Goal: Task Accomplishment & Management: Complete application form

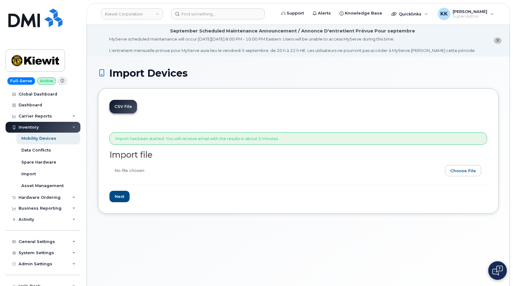
click at [458, 171] on input "file" at bounding box center [296, 172] width 373 height 14
type input "C:\fakepath\Kiewit Verizon 0835 Inventory August 2025.csv"
click at [125, 194] on input "Next" at bounding box center [120, 196] width 20 height 11
type input "Loading..."
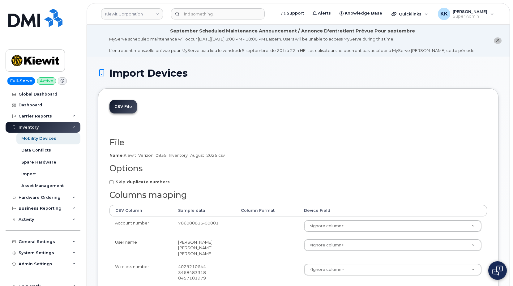
click at [127, 185] on label "Skip duplicate numbers" at bounding box center [140, 182] width 60 height 6
click at [114, 184] on input "Skip duplicate numbers" at bounding box center [112, 182] width 4 height 4
checkbox input "true"
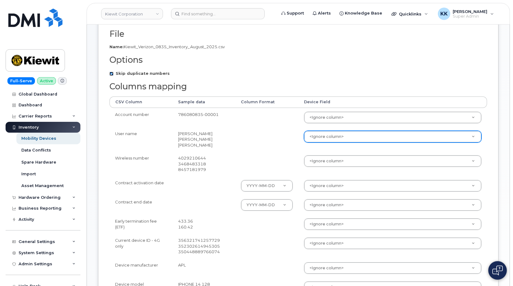
scroll to position [126, 0]
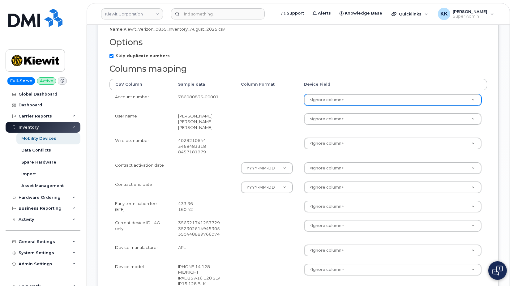
click at [336, 104] on body "Kiewit Corporation Support Alerts Knowledge Base Quicklinks Suspend / Cancel De…" at bounding box center [256, 163] width 513 height 579
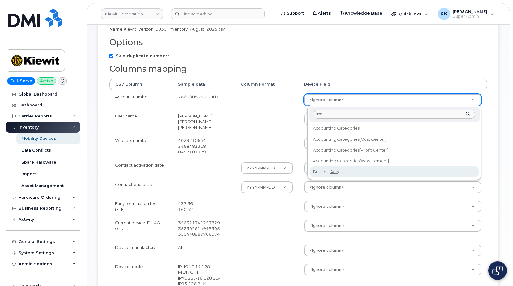
type input "acc"
select select "business_account_id"
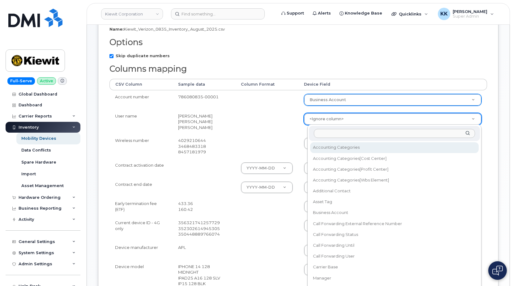
click at [329, 121] on body "Kiewit Corporation Support Alerts Knowledge Base Quicklinks Suspend / Cancel De…" at bounding box center [256, 163] width 513 height 579
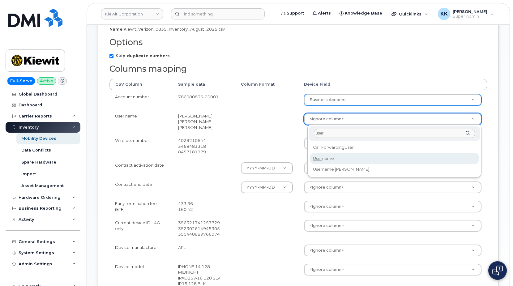
type input "user"
select select "username"
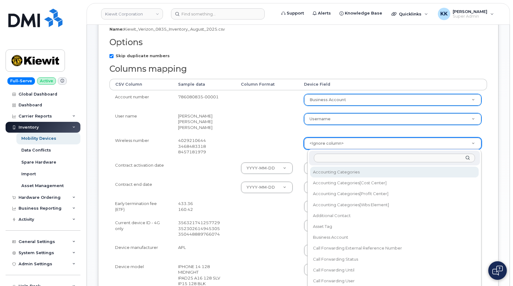
click at [327, 149] on body "Kiewit Corporation Support Alerts Knowledge Base Quicklinks Suspend / Cancel De…" at bounding box center [256, 163] width 513 height 579
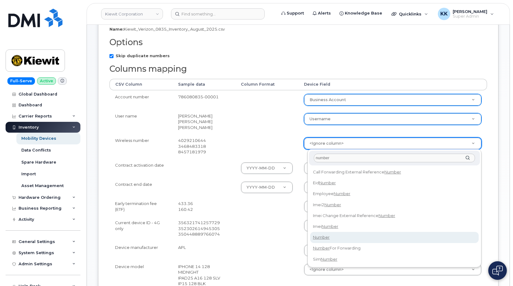
type input "number"
select select "number"
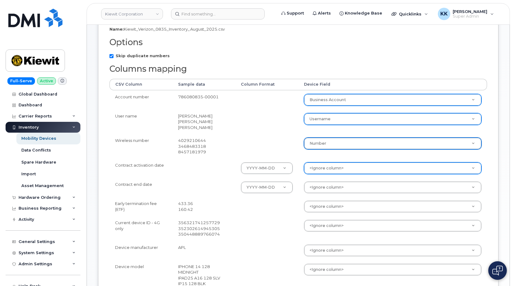
click at [336, 169] on body "Kiewit Corporation Support Alerts Knowledge Base Quicklinks Suspend / Cancel De…" at bounding box center [256, 163] width 513 height 579
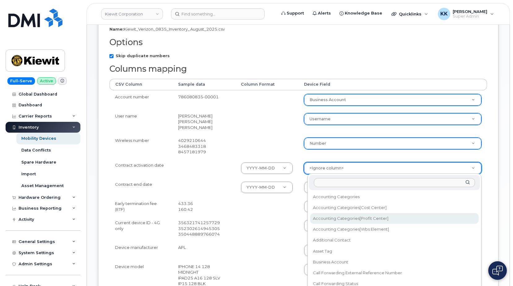
scroll to position [89, 0]
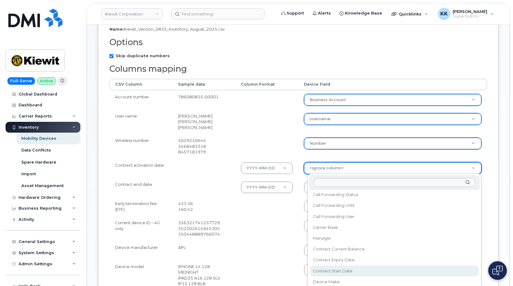
select select "contract_start_date"
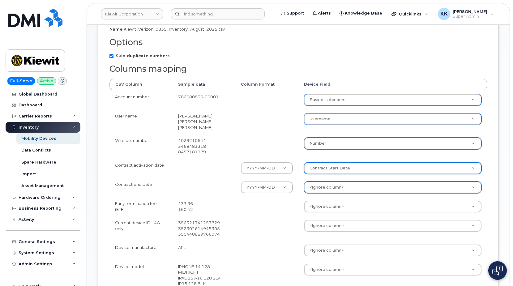
click at [333, 185] on body "Kiewit Corporation Support Alerts Knowledge Base Quicklinks Suspend / Cancel De…" at bounding box center [256, 163] width 513 height 579
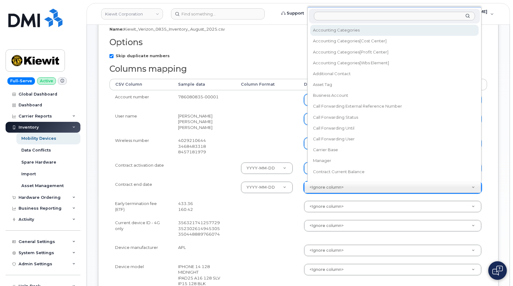
scroll to position [6, 0]
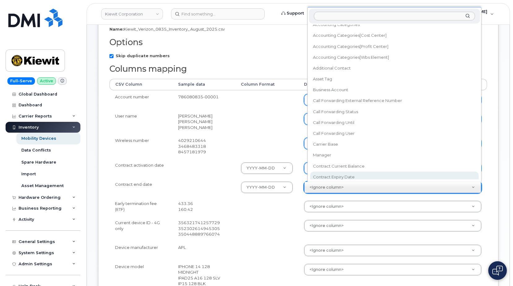
select select "contract_expiry_date"
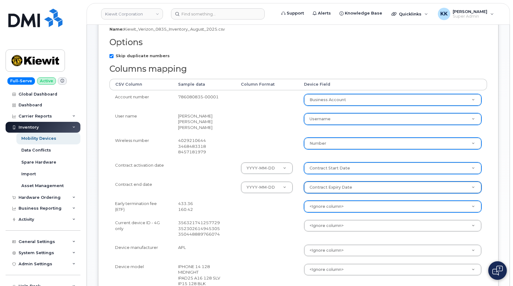
click at [334, 207] on body "Kiewit Corporation Support Alerts Knowledge Base Quicklinks Suspend / Cancel De…" at bounding box center [256, 163] width 513 height 579
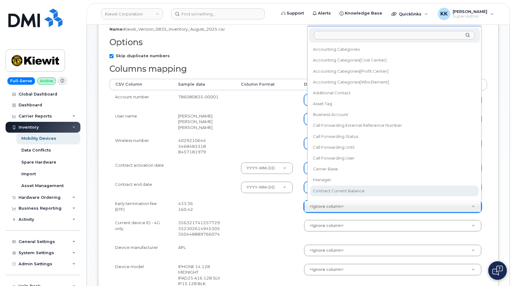
select select "contract_current_balance"
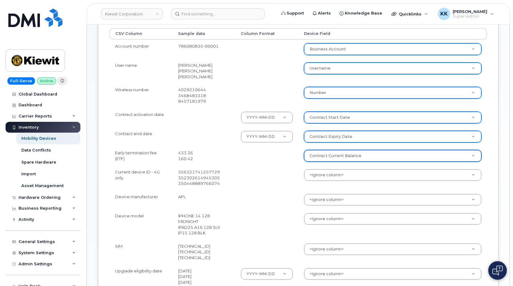
scroll to position [189, 0]
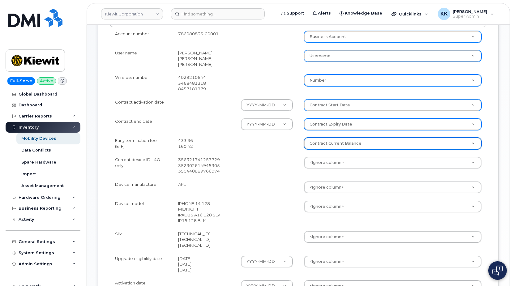
click at [321, 170] on td "<Ignore column> Accounting Categories Accounting Categories[Cost Center] Accoun…" at bounding box center [393, 165] width 189 height 25
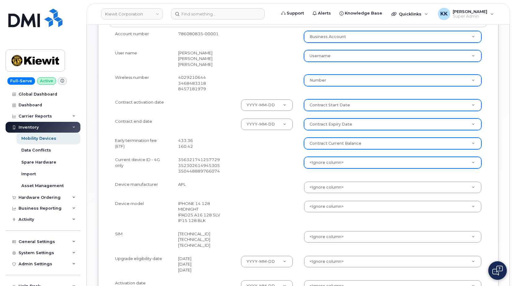
click at [322, 167] on body "Kiewit Corporation Support Alerts Knowledge Base Quicklinks Suspend / Cancel De…" at bounding box center [256, 100] width 513 height 579
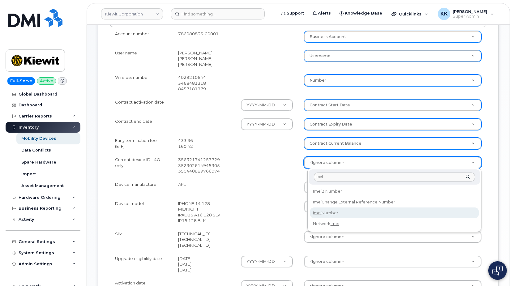
type input "imei"
select select "imei_number"
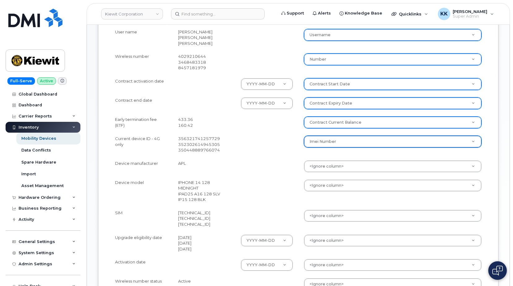
scroll to position [221, 0]
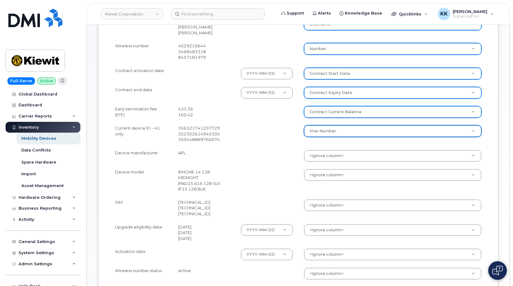
click at [319, 160] on body "Kiewit Corporation Support Alerts Knowledge Base Quicklinks Suspend / Cancel De…" at bounding box center [256, 68] width 513 height 579
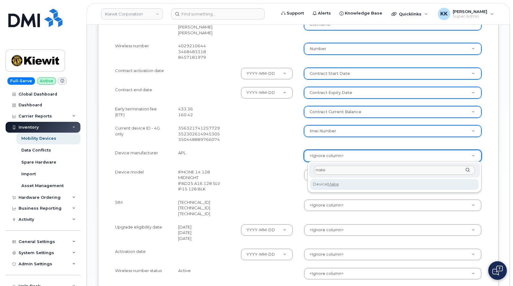
type input "make"
select select "device_make_id"
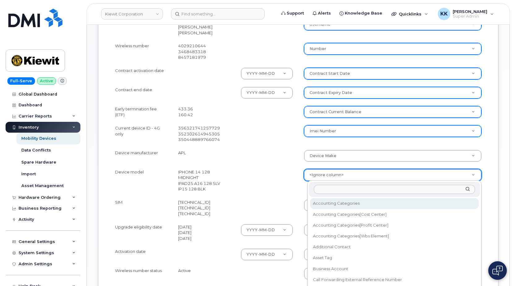
click at [320, 174] on body "Kiewit Corporation Support Alerts Knowledge Base Quicklinks Suspend / Cancel De…" at bounding box center [256, 68] width 513 height 579
type input "model"
select select "device_model_alias"
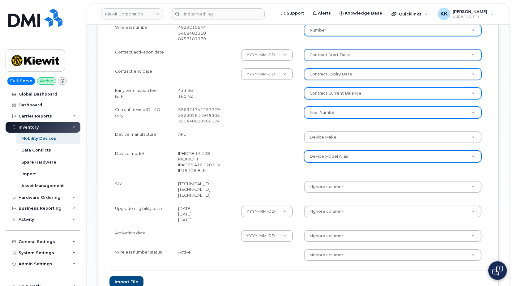
scroll to position [253, 0]
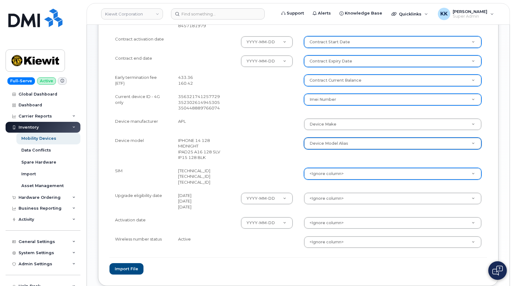
click at [315, 169] on body "Kiewit Corporation Support Alerts Knowledge Base Quicklinks Suspend / Cancel De…" at bounding box center [256, 36] width 513 height 579
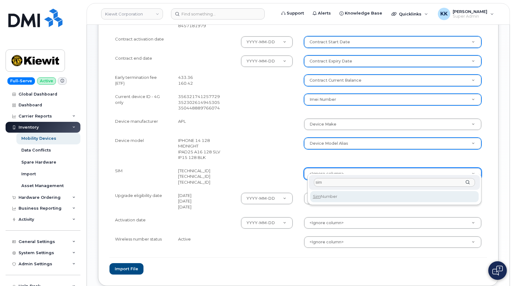
type input "sim"
select select "sim_number"
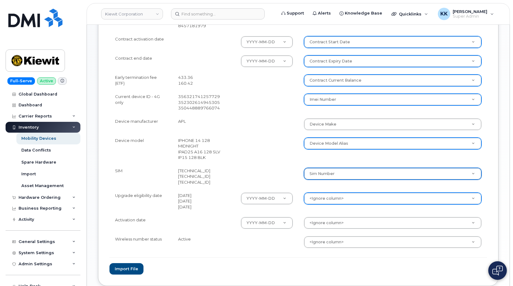
click at [326, 194] on body "Kiewit Corporation Support Alerts Knowledge Base Quicklinks Suspend / Cancel De…" at bounding box center [256, 36] width 513 height 579
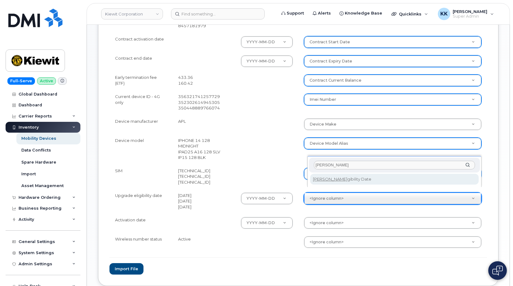
type input "eli"
select select "eligibility_date"
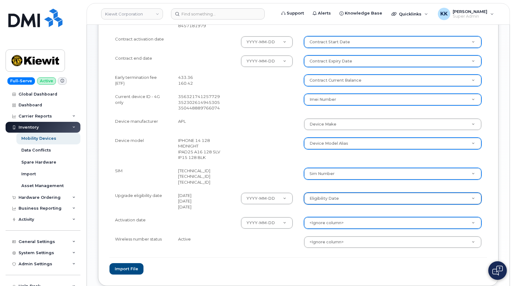
click at [327, 219] on body "Kiewit Corporation Support Alerts Knowledge Base Quicklinks Suspend / Cancel De…" at bounding box center [256, 36] width 513 height 579
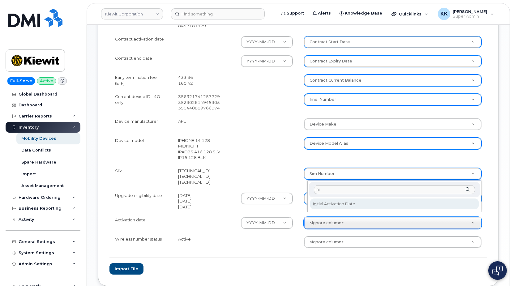
type input "ini"
select select "initial_activation_date"
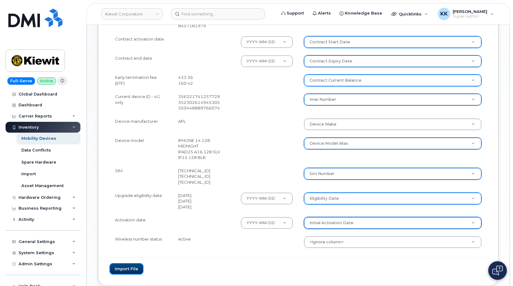
click at [126, 263] on button "Import file" at bounding box center [127, 268] width 34 height 11
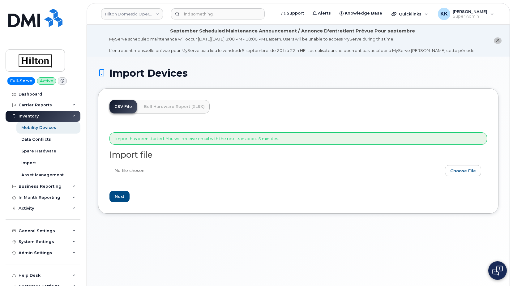
click at [462, 171] on input "file" at bounding box center [296, 172] width 373 height 14
type input "C:\fakepath\Hilton Verizon Inventory August 2025.csv"
click at [127, 200] on input "Next" at bounding box center [120, 196] width 20 height 11
type input "Loading..."
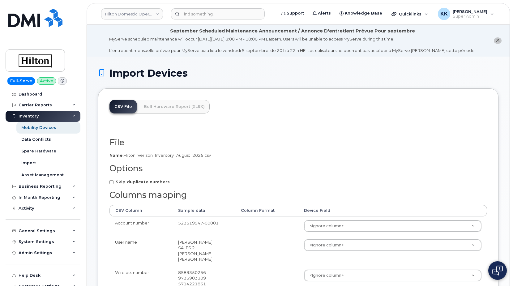
click at [147, 183] on strong "Skip duplicate numbers" at bounding box center [143, 181] width 54 height 5
click at [114, 183] on input "Skip duplicate numbers" at bounding box center [112, 182] width 4 height 4
checkbox input "true"
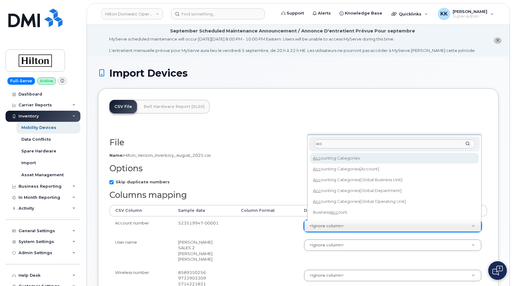
type input "acc"
select select "business_account_id"
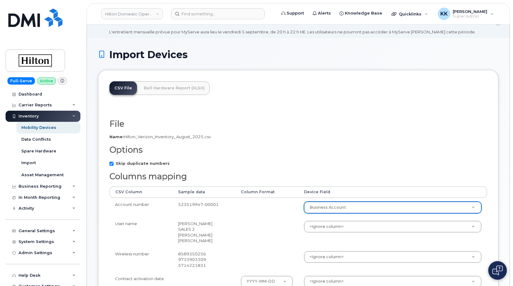
scroll to position [63, 0]
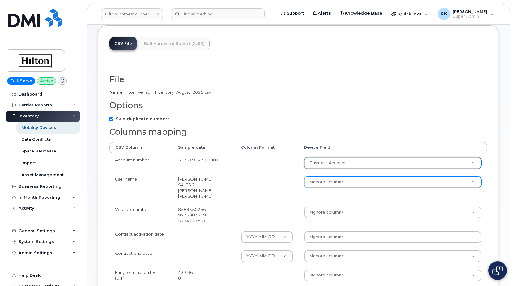
click at [327, 178] on body "Hilton Domestic Operating Company Inc Support Alerts Knowledge Base Quicklinks …" at bounding box center [256, 232] width 513 height 590
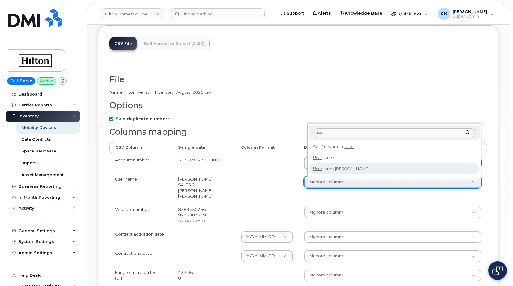
type input "user"
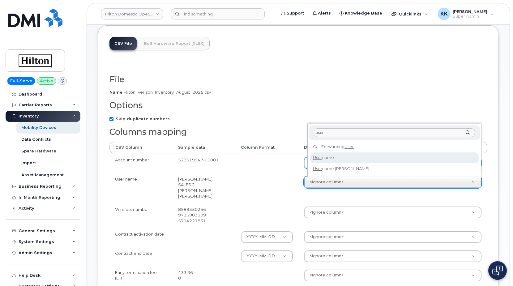
select select "username"
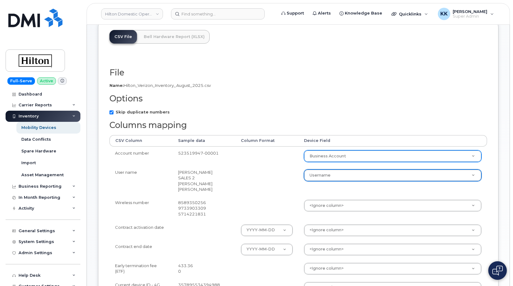
scroll to position [95, 0]
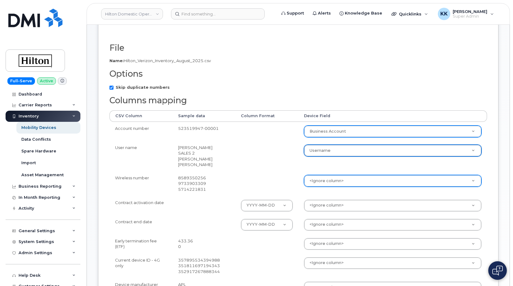
click at [328, 182] on body "Hilton Domestic Operating Company Inc Support Alerts Knowledge Base Quicklinks …" at bounding box center [256, 200] width 513 height 590
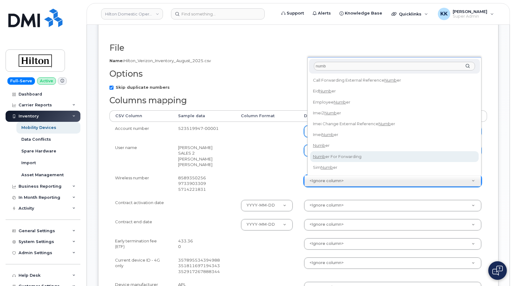
type input "numb"
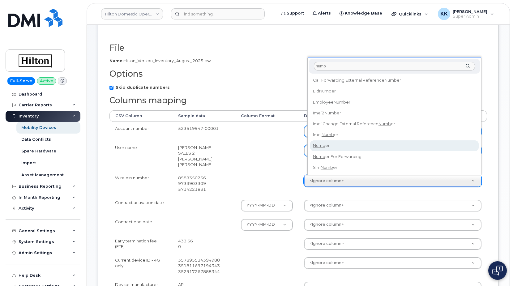
select select "number"
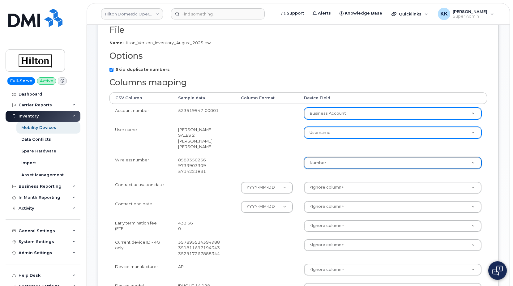
scroll to position [126, 0]
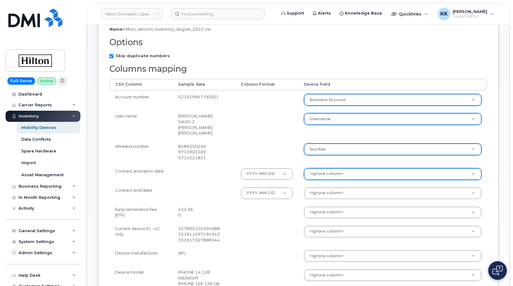
click at [330, 168] on div "<Ignore column>" at bounding box center [393, 174] width 178 height 12
click at [330, 174] on body "Hilton Domestic Operating Company Inc Support Alerts Knowledge Base Quicklinks …" at bounding box center [256, 169] width 513 height 590
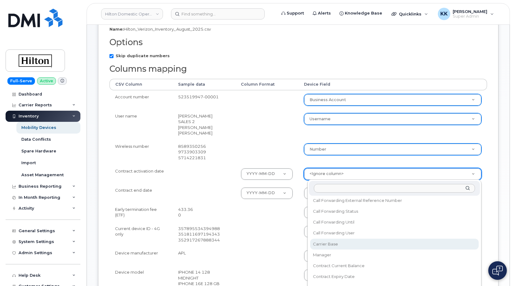
scroll to position [119, 0]
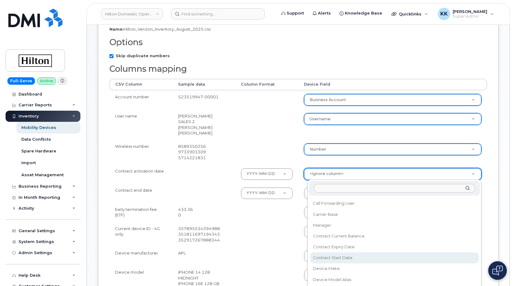
select select "contract_start_date"
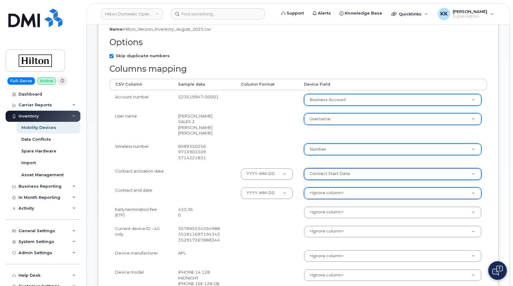
click at [328, 193] on body "Hilton Domestic Operating Company Inc Support Alerts Knowledge Base Quicklinks …" at bounding box center [256, 169] width 513 height 590
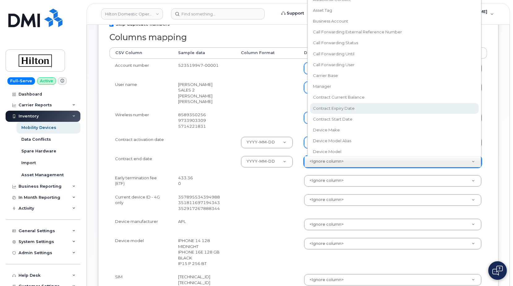
scroll to position [5, 0]
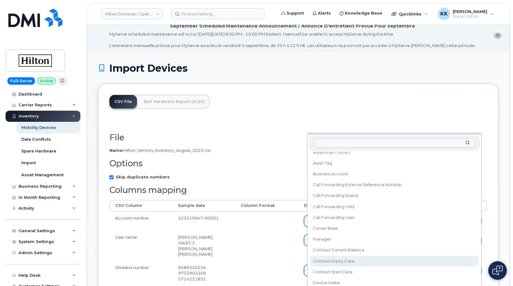
click at [342, 110] on body "Hilton Domestic Operating Company Inc Support Alerts Knowledge Base Quicklinks …" at bounding box center [256, 290] width 513 height 590
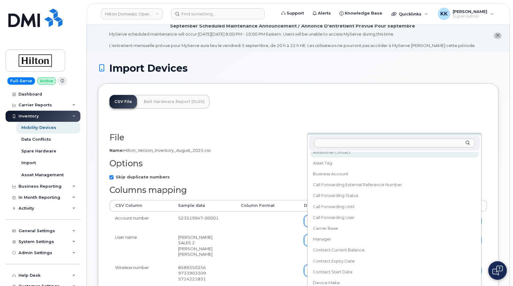
scroll to position [55, 0]
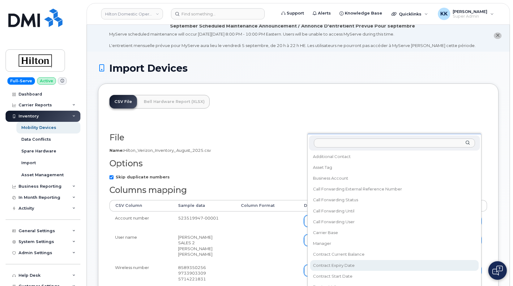
select select "contract_expiry_date"
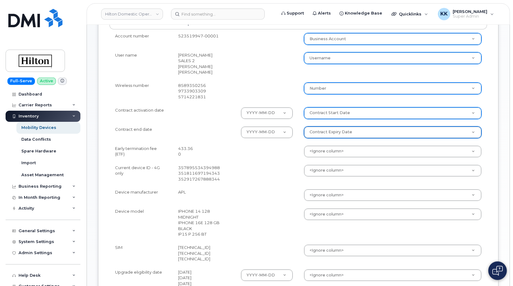
scroll to position [203, 0]
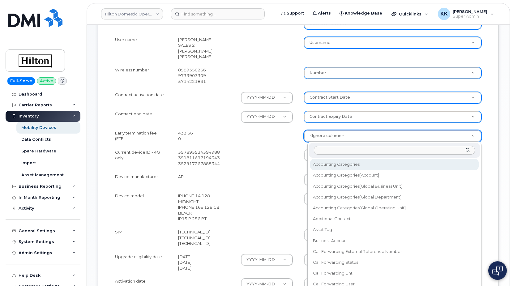
click at [322, 140] on body "Hilton Domestic Operating Company Inc Support Alerts Knowledge Base Quicklinks …" at bounding box center [256, 92] width 513 height 590
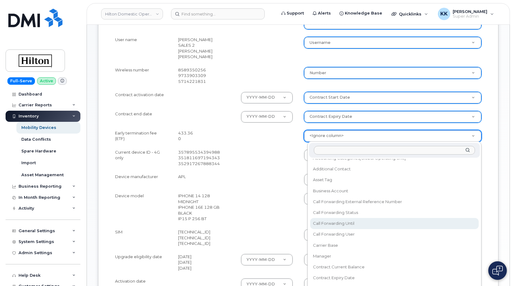
scroll to position [59, 0]
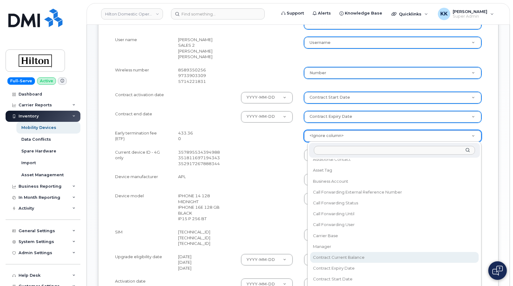
select select "contract_current_balance"
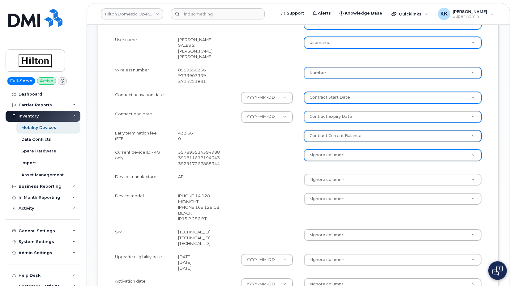
click at [322, 153] on body "Hilton Domestic Operating Company Inc Support Alerts Knowledge Base Quicklinks …" at bounding box center [256, 92] width 513 height 590
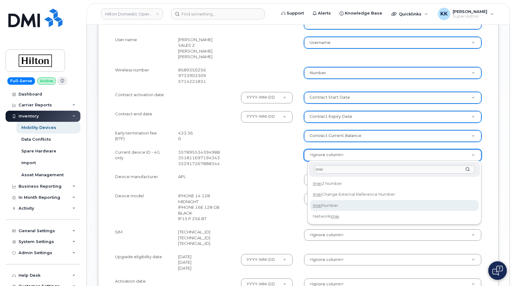
type input "imei"
select select "imei_number"
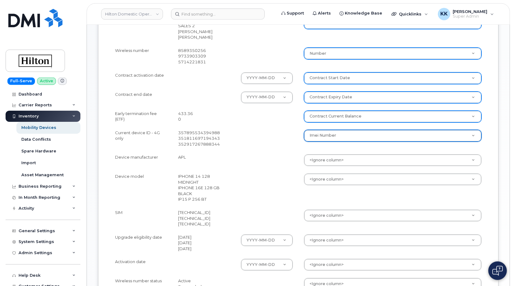
scroll to position [234, 0]
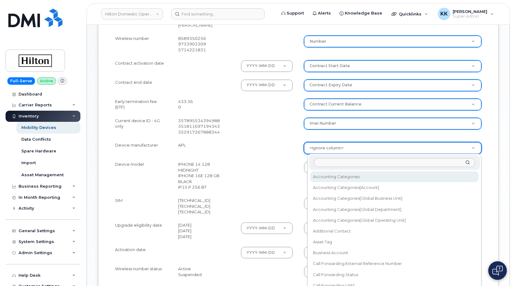
click at [342, 148] on body "Hilton Domestic Operating Company Inc Support Alerts Knowledge Base Quicklinks …" at bounding box center [256, 61] width 513 height 590
type input "mak"
select select "device_make_id"
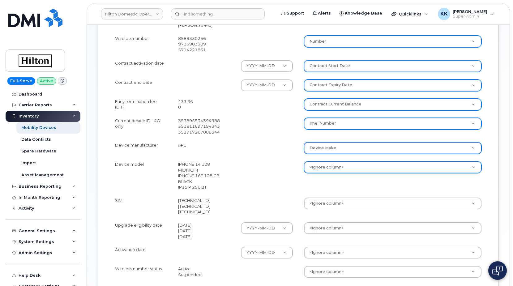
click at [340, 168] on body "Hilton Domestic Operating Company Inc Support Alerts Knowledge Base Quicklinks …" at bounding box center [256, 61] width 513 height 590
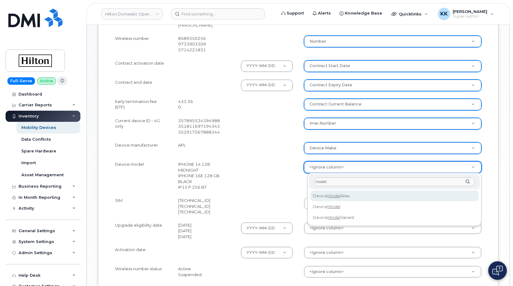
type input "model"
select select "device_model_alias"
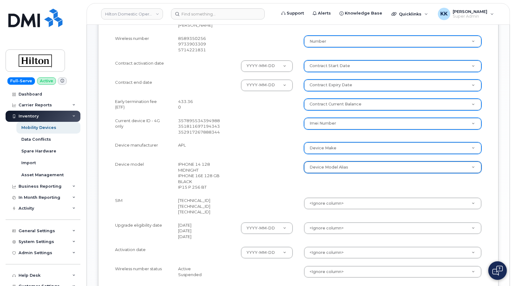
scroll to position [266, 0]
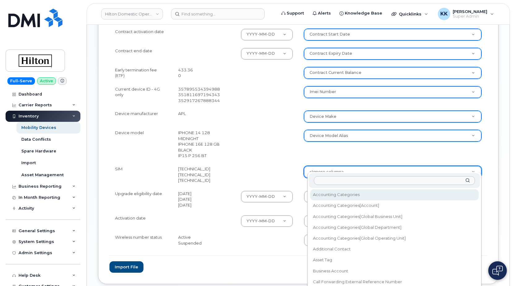
click at [332, 169] on body "Hilton Domestic Operating Company Inc Support Alerts Knowledge Base Quicklinks …" at bounding box center [256, 29] width 513 height 590
type input "sim"
click at [332, 190] on div "sim Sim Number" at bounding box center [395, 187] width 174 height 31
select select "sim_number"
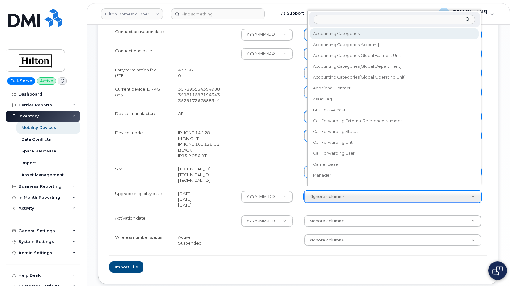
click at [332, 192] on body "Hilton Domestic Operating Company Inc Support Alerts Knowledge Base Quicklinks …" at bounding box center [256, 29] width 513 height 590
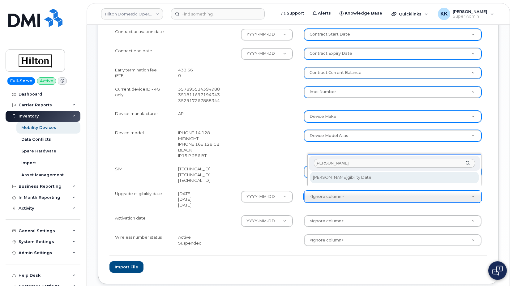
type input "[PERSON_NAME]"
select select "eligibility_date"
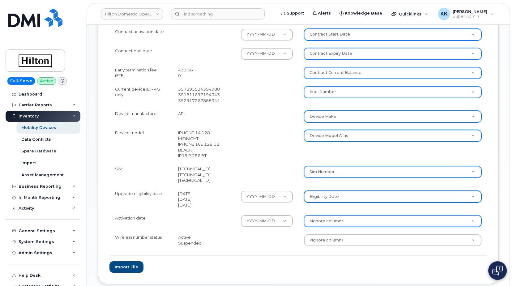
click at [335, 213] on body "Hilton Domestic Operating Company Inc Support Alerts Knowledge Base Quicklinks …" at bounding box center [256, 29] width 513 height 590
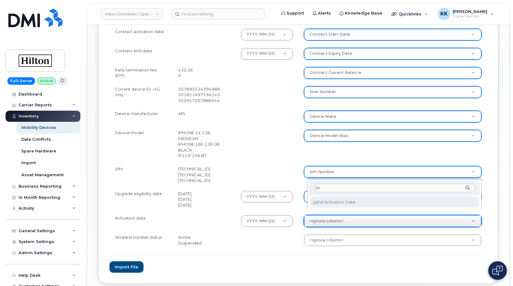
type input "ini"
select select "initial_activation_date"
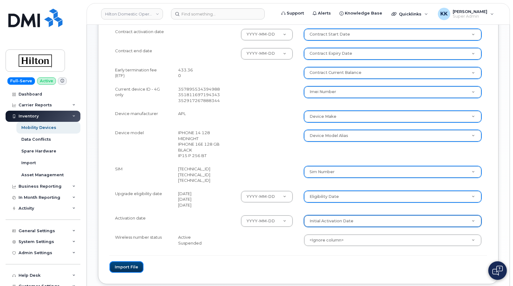
click at [126, 266] on button "Import file" at bounding box center [127, 266] width 34 height 11
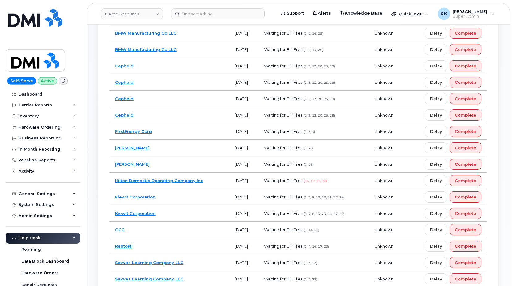
scroll to position [189, 0]
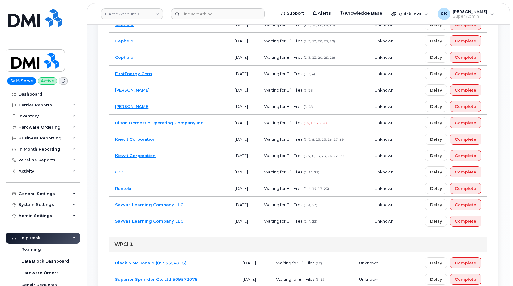
click at [179, 186] on td "Rentokil" at bounding box center [170, 188] width 120 height 16
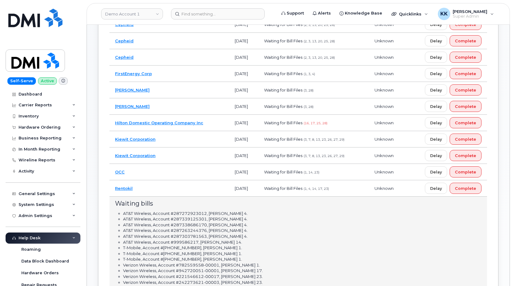
scroll to position [316, 0]
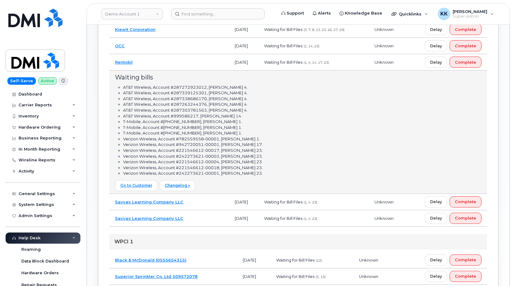
click at [171, 64] on td "Rentokil" at bounding box center [170, 62] width 120 height 16
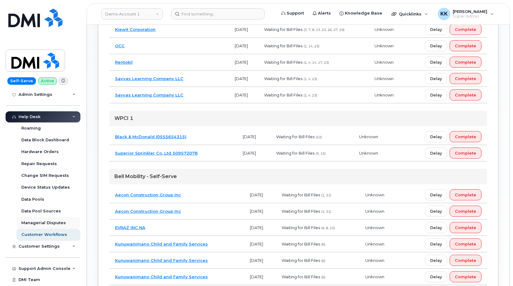
scroll to position [131, 0]
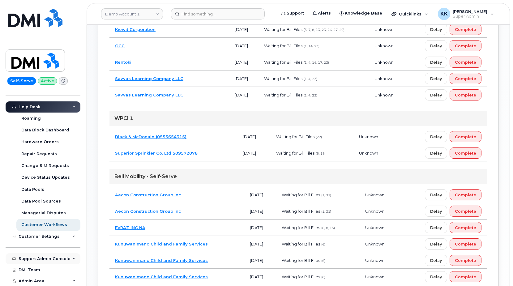
click at [41, 259] on div "Support Admin Console" at bounding box center [45, 259] width 52 height 5
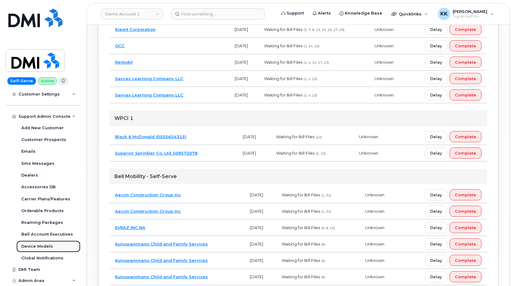
click at [42, 243] on link "Device Models" at bounding box center [48, 247] width 64 height 12
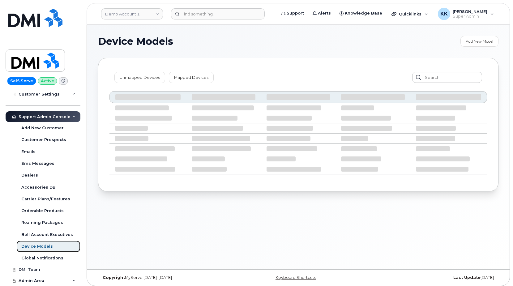
scroll to position [155, 0]
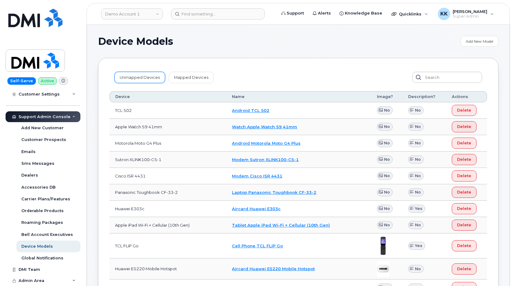
click at [136, 79] on link "Unmapped Devices" at bounding box center [139, 77] width 51 height 11
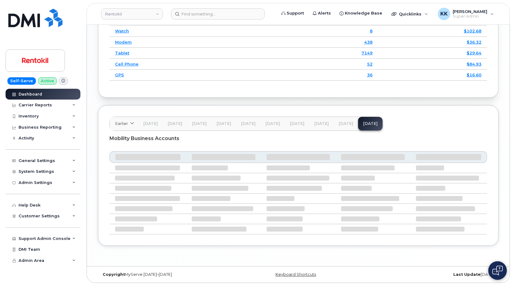
scroll to position [916, 0]
click at [343, 126] on span "Jul 25" at bounding box center [346, 123] width 15 height 5
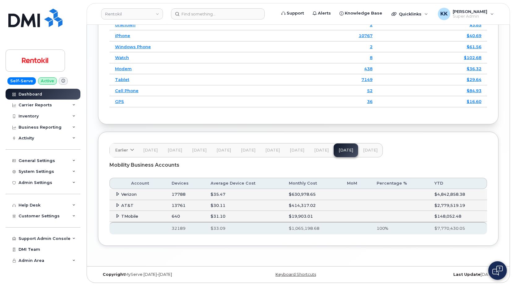
click at [118, 195] on icon at bounding box center [118, 194] width 4 height 4
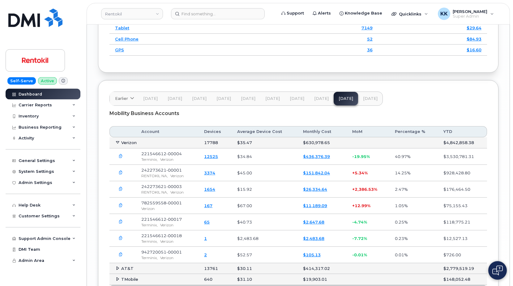
scroll to position [946, 0]
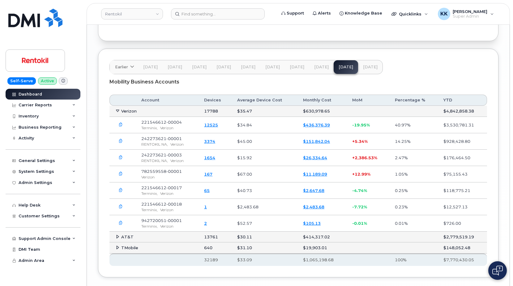
click at [374, 74] on button "Aug 25" at bounding box center [370, 67] width 24 height 14
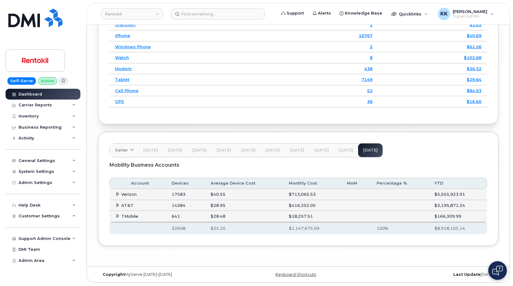
scroll to position [883, 0]
click at [118, 197] on td "Verizon" at bounding box center [138, 194] width 57 height 11
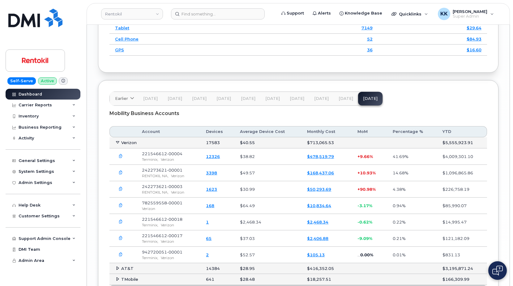
scroll to position [946, 0]
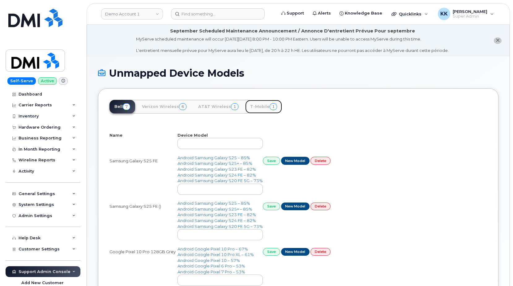
click at [255, 110] on link "T-Mobile 1" at bounding box center [263, 107] width 37 height 14
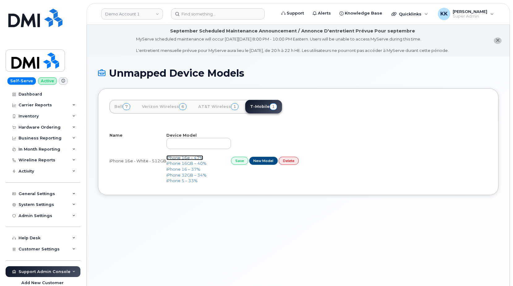
click at [179, 157] on link "iPhone 16e – 47%" at bounding box center [184, 157] width 37 height 5
select select "25"
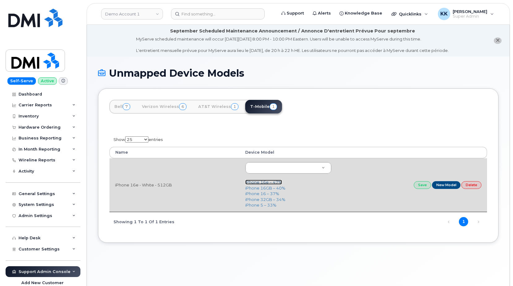
click at [260, 183] on link "iPhone 16e – 47%" at bounding box center [263, 182] width 37 height 5
type input "3304"
click at [421, 186] on link "Save" at bounding box center [422, 185] width 17 height 8
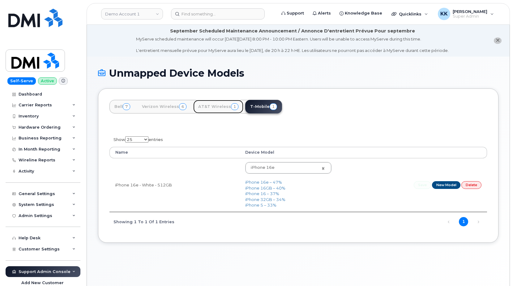
click at [217, 103] on link "AT&T Wireless 1" at bounding box center [218, 107] width 50 height 14
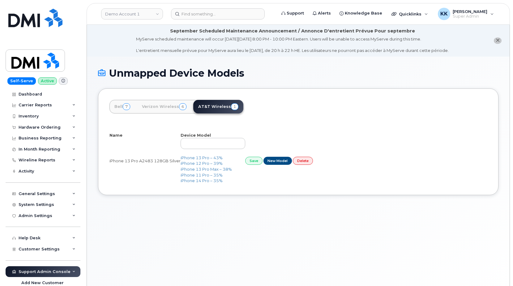
select select "25"
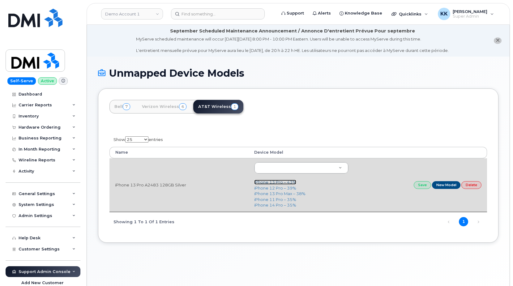
click at [274, 182] on link "iPhone 13 Pro – 43%" at bounding box center [275, 182] width 42 height 5
type input "2614"
click at [415, 186] on link "Save" at bounding box center [422, 185] width 17 height 8
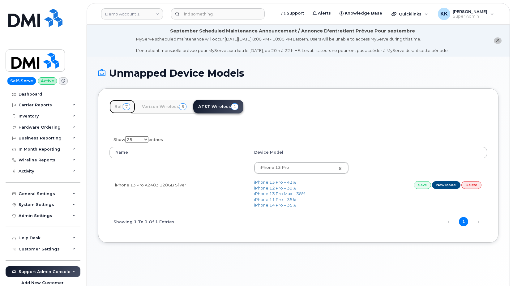
click at [120, 107] on link "Bell 7" at bounding box center [123, 107] width 26 height 14
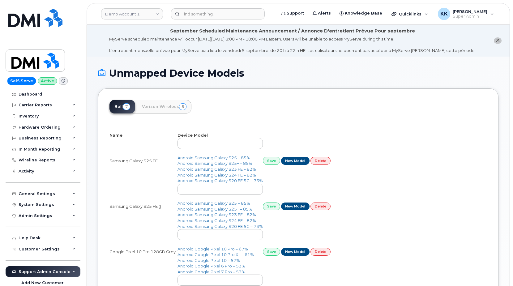
select select "25"
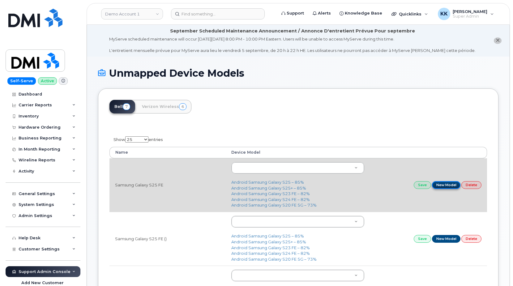
click at [451, 186] on link "New Model" at bounding box center [446, 185] width 29 height 8
type input "Samsung Galaxy S25 FE"
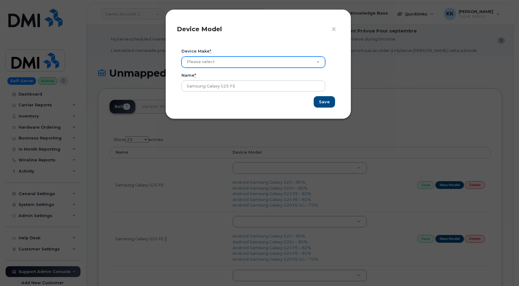
select select "3"
click option "Android" at bounding box center [0, 0] width 0 height 0
click at [328, 106] on input "Save" at bounding box center [323, 101] width 21 height 11
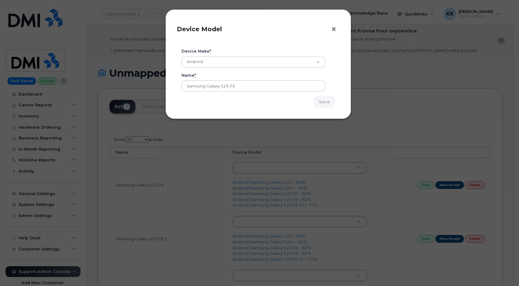
click at [335, 32] on span "×" at bounding box center [334, 29] width 6 height 11
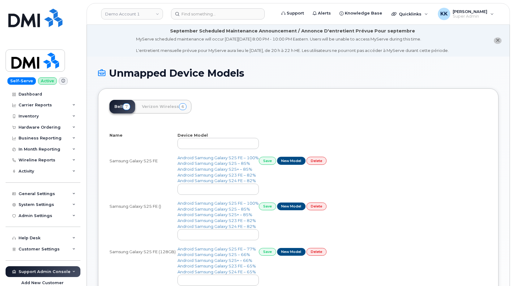
select select "25"
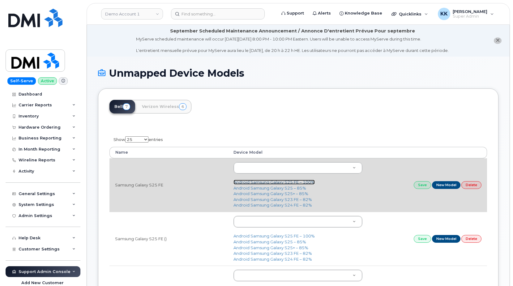
click at [283, 183] on link "Android Samsung Galaxy S25 FE – 100%" at bounding box center [274, 182] width 81 height 5
type input "3439"
click at [421, 187] on link "Save" at bounding box center [422, 185] width 17 height 8
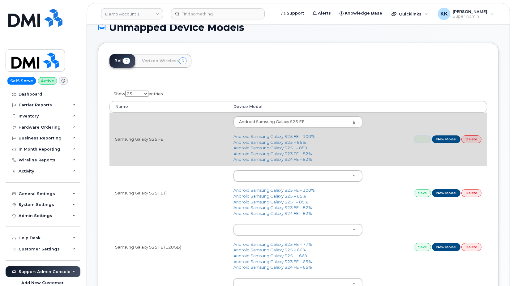
scroll to position [63, 0]
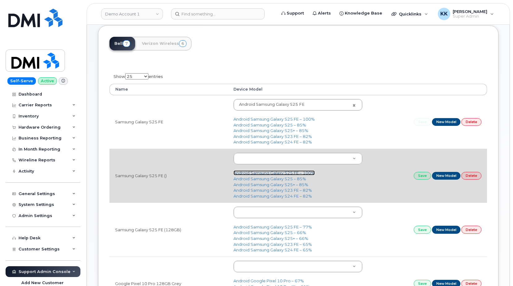
click at [289, 174] on link "Android Samsung Galaxy S25 FE – 100%" at bounding box center [274, 173] width 81 height 5
type input "3439"
click at [420, 179] on link "Save" at bounding box center [422, 176] width 17 height 8
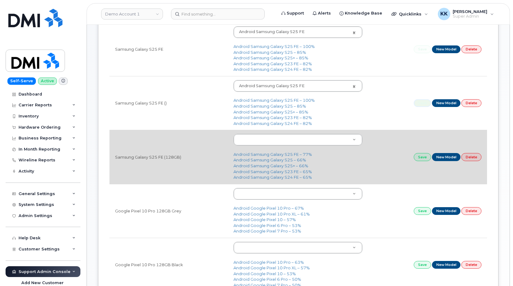
scroll to position [158, 0]
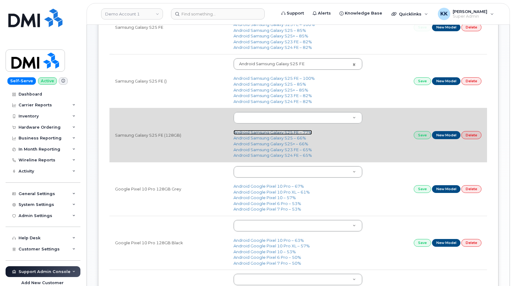
click at [280, 133] on link "Android Samsung Galaxy S25 FE – 77%" at bounding box center [273, 132] width 79 height 5
type input "3439"
click at [419, 136] on link "Save" at bounding box center [422, 135] width 17 height 8
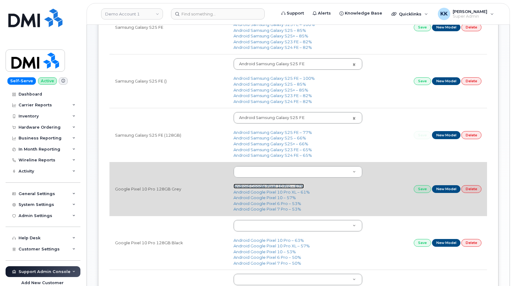
click at [262, 188] on link "Android Google Pixel 10 Pro – 67%" at bounding box center [269, 186] width 71 height 5
type input "3431"
click at [425, 189] on link "Save" at bounding box center [422, 189] width 17 height 8
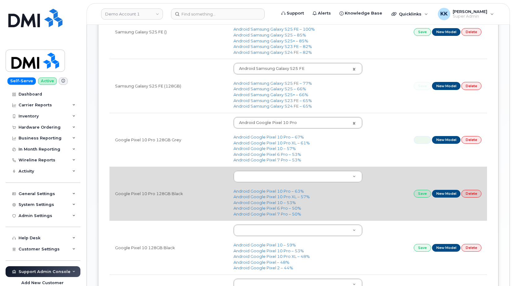
scroll to position [221, 0]
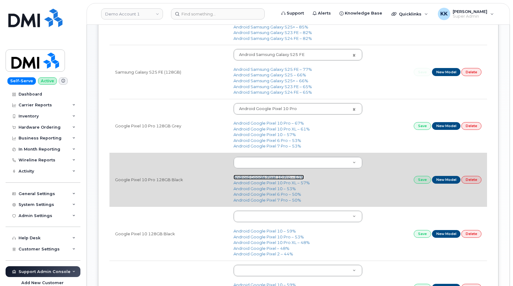
click at [274, 178] on link "Android Google Pixel 10 Pro – 63%" at bounding box center [269, 177] width 71 height 5
type input "3431"
click at [423, 181] on link "Save" at bounding box center [422, 180] width 17 height 8
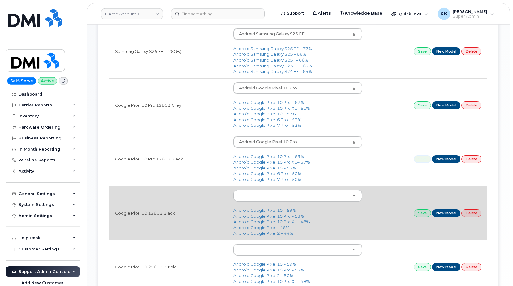
scroll to position [253, 0]
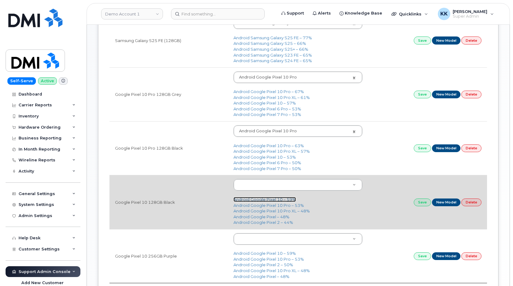
click at [269, 200] on link "Android Google Pixel 10 – 59%" at bounding box center [265, 199] width 63 height 5
type input "3430"
click at [416, 205] on link "Save" at bounding box center [422, 203] width 17 height 8
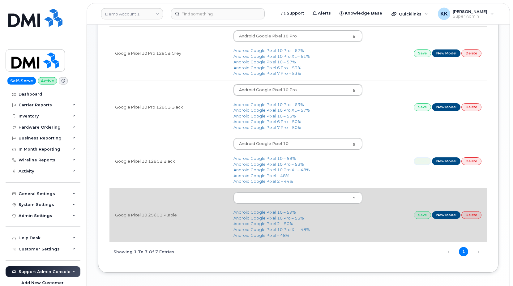
scroll to position [316, 0]
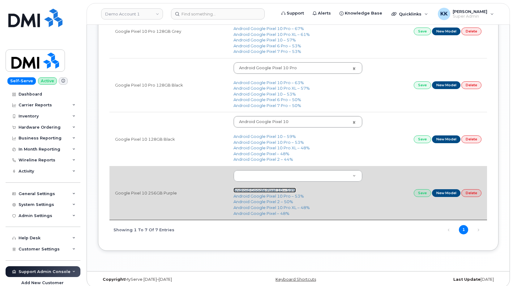
click at [266, 192] on link "Android Google Pixel 10 – 59%" at bounding box center [265, 190] width 63 height 5
type input "3430"
click at [420, 193] on link "Save" at bounding box center [422, 193] width 17 height 8
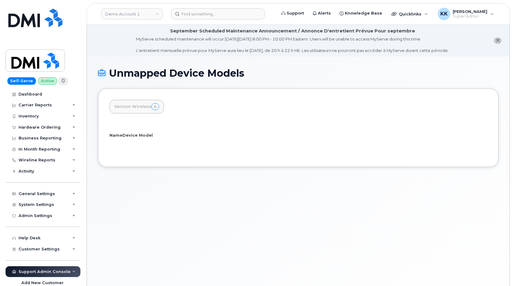
select select "25"
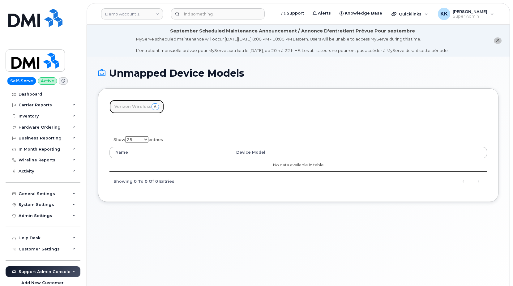
click at [129, 105] on link "Verizon Wireless 6" at bounding box center [137, 107] width 54 height 14
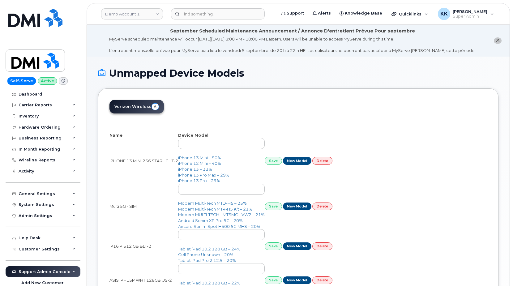
select select "25"
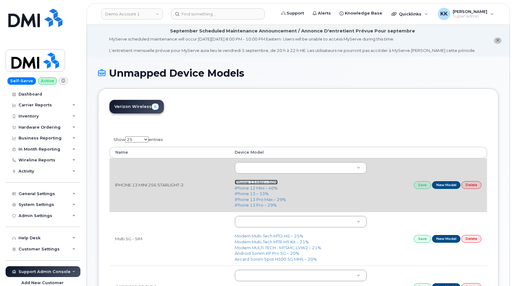
click at [258, 181] on link "iPhone 13 Mini – 50%" at bounding box center [256, 182] width 43 height 5
type input "2613"
click at [424, 184] on link "Save" at bounding box center [422, 185] width 17 height 8
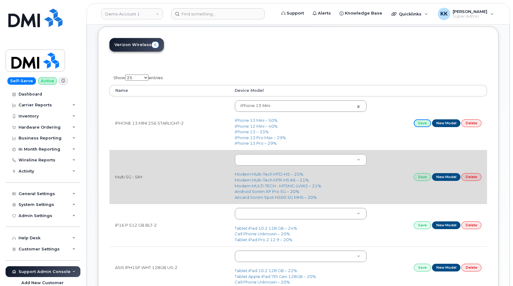
scroll to position [63, 0]
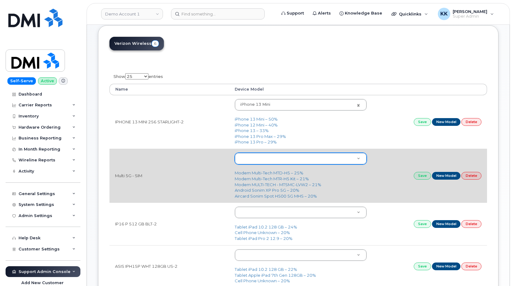
click at [266, 154] on body "Demo Account 1 Support Alerts Knowledge Base Quicklinks Suspend / Cancel Device…" at bounding box center [256, 187] width 513 height 501
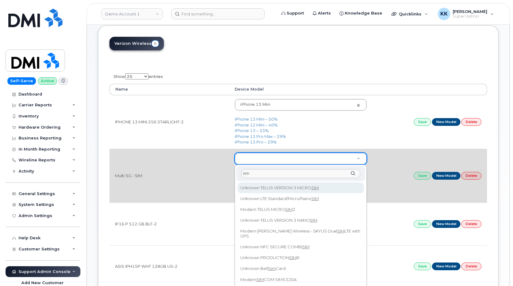
drag, startPoint x: 265, startPoint y: 175, endPoint x: 237, endPoint y: 171, distance: 28.1
click at [241, 171] on input "sim" at bounding box center [300, 173] width 119 height 9
type input "v"
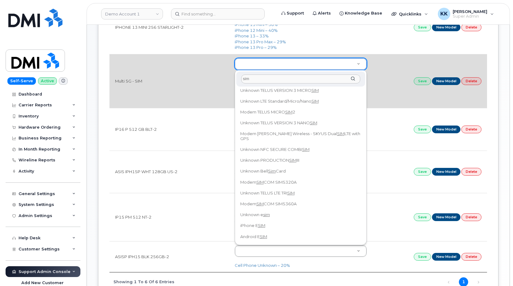
scroll to position [0, 0]
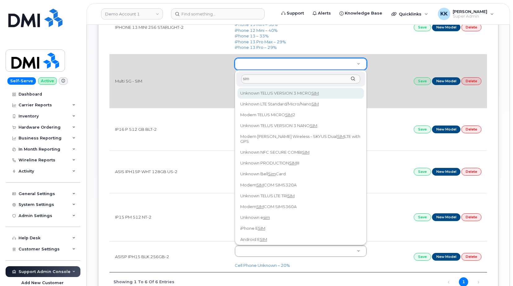
drag, startPoint x: 259, startPoint y: 80, endPoint x: 218, endPoint y: 78, distance: 41.5
click at [241, 80] on input "sim" at bounding box center [300, 79] width 119 height 9
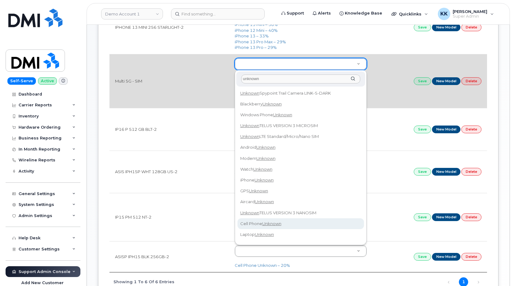
type input "unknown"
type input "97"
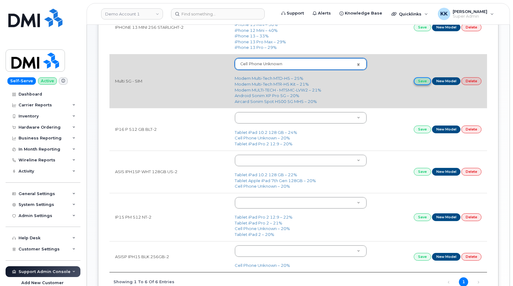
click at [424, 84] on link "Save" at bounding box center [422, 81] width 17 height 8
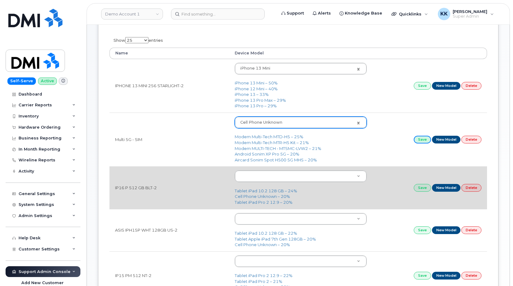
scroll to position [95, 0]
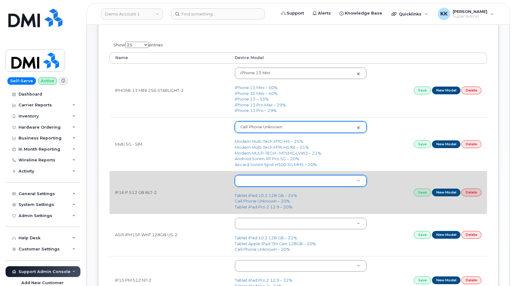
click at [278, 186] on body "Demo Account 1 Support Alerts Knowledge Base Quicklinks Suspend / Cancel Device…" at bounding box center [256, 155] width 513 height 501
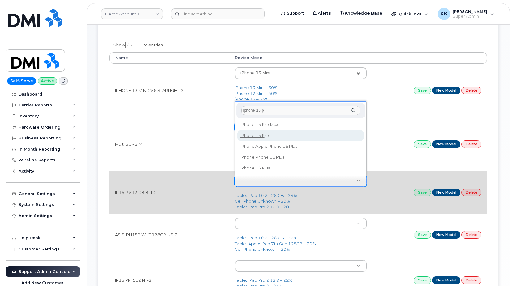
type input "iphone 16 p"
click at [274, 130] on ul "iPhone 16 P ro Max iPhone 16 P ro iPhone Apple iPhone 16 P lus iPhone iPhone 16…" at bounding box center [300, 146] width 128 height 54
type input "3225"
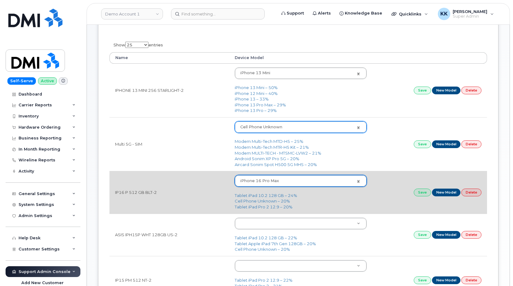
click at [282, 183] on body "Demo Account 1 Support Alerts Knowledge Base Quicklinks Suspend / Cancel Device…" at bounding box center [256, 155] width 513 height 501
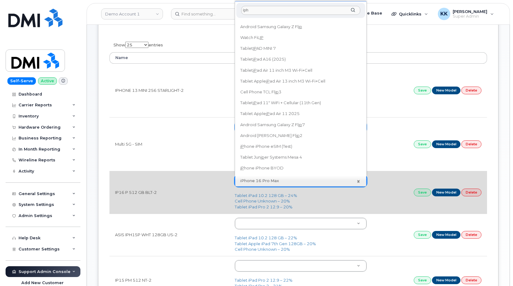
scroll to position [0, 0]
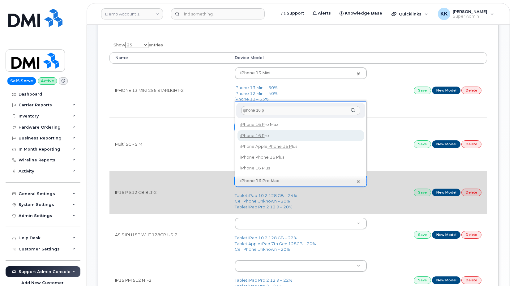
type input "iphone 16 p"
type input "3226"
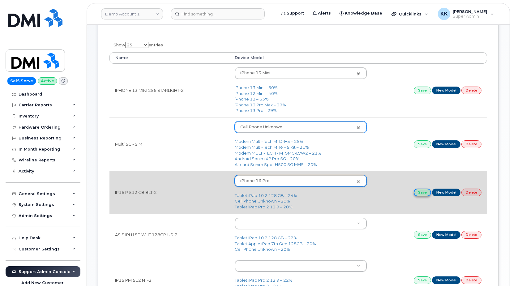
click at [419, 193] on link "Save" at bounding box center [422, 193] width 17 height 8
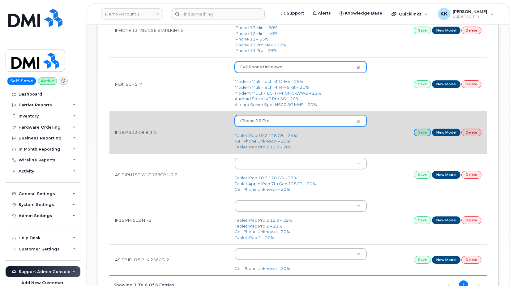
scroll to position [158, 0]
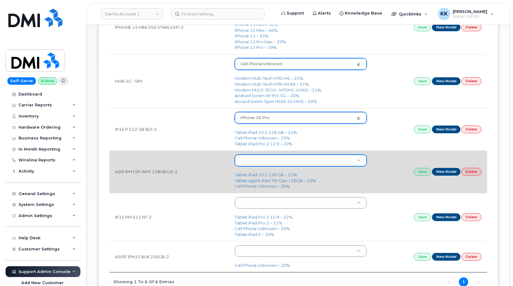
click at [270, 166] on body "Demo Account 1 Support Alerts Knowledge Base Quicklinks Suspend / Cancel Device…" at bounding box center [256, 92] width 513 height 501
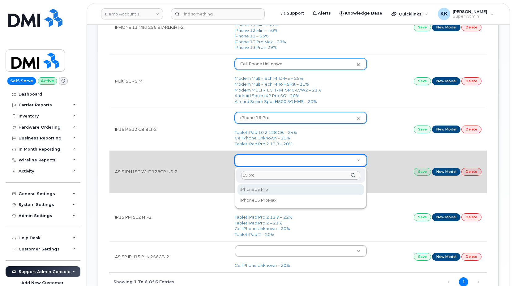
type input "15 pro"
type input "3020"
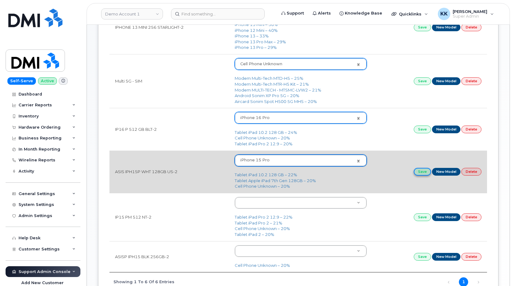
click at [419, 171] on link "Save" at bounding box center [422, 172] width 17 height 8
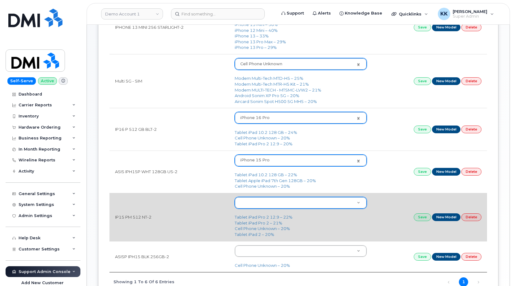
click at [263, 205] on body "Demo Account 1 Support Alerts Knowledge Base Quicklinks Suspend / Cancel Device…" at bounding box center [256, 92] width 513 height 501
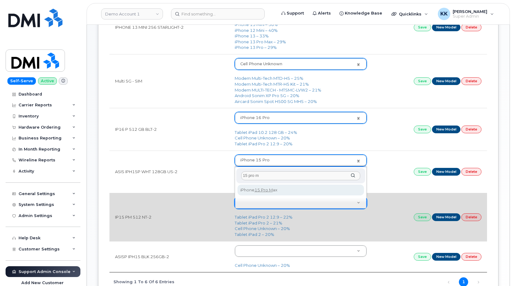
type input "15 pro m"
type input "3021"
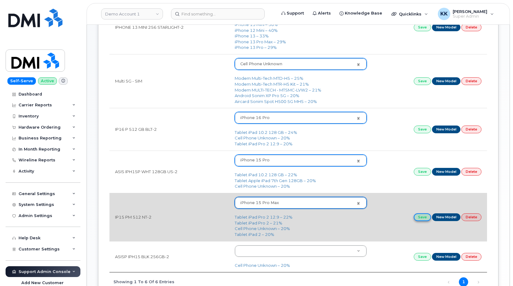
click at [420, 219] on link "Save" at bounding box center [422, 218] width 17 height 8
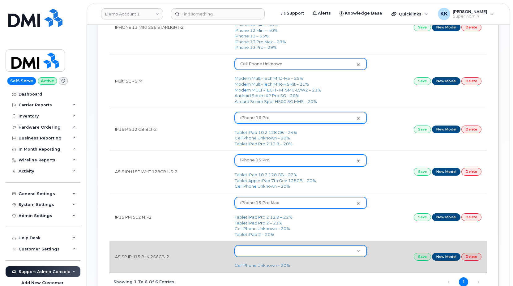
click at [248, 255] on body "Demo Account 1 Support Alerts Knowledge Base Quicklinks Suspend / Cancel Device…" at bounding box center [256, 92] width 513 height 501
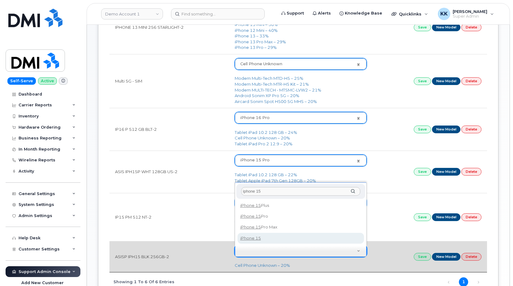
type input "iphone 15"
type input "3031"
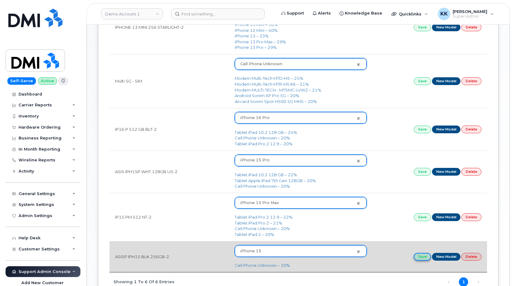
click at [420, 257] on link "Save" at bounding box center [422, 257] width 17 height 8
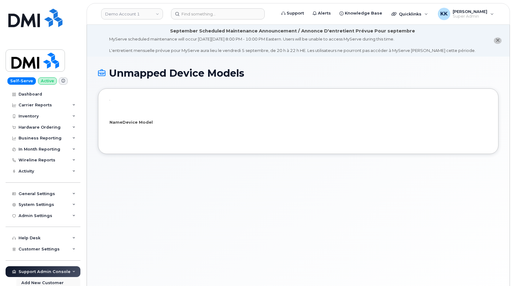
select select "25"
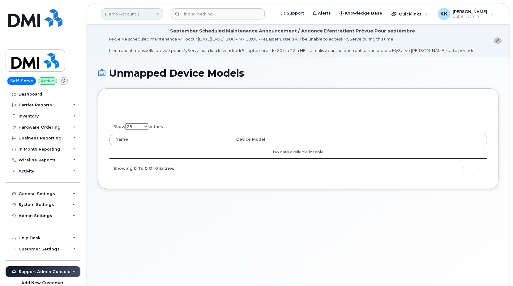
click at [134, 17] on link "Demo Account 1" at bounding box center [132, 13] width 62 height 11
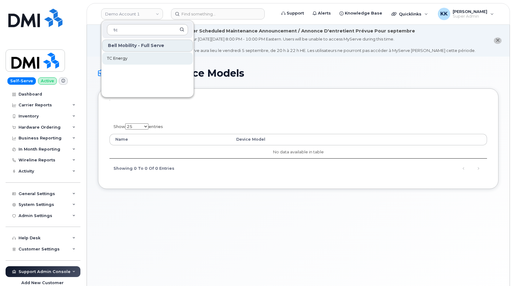
type input "tc"
click at [116, 57] on span "TC Energy" at bounding box center [117, 58] width 20 height 6
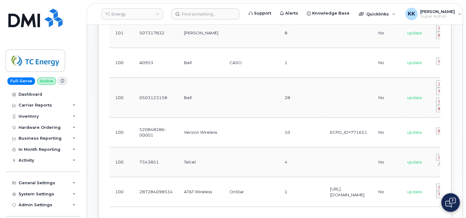
scroll to position [119, 0]
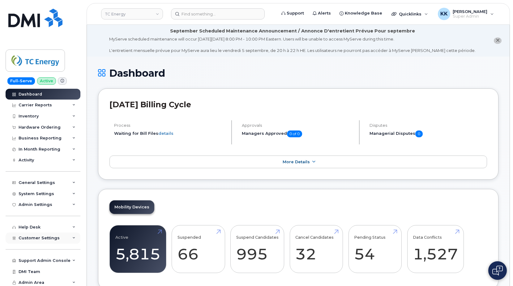
click at [24, 239] on span "Customer Settings" at bounding box center [39, 238] width 41 height 5
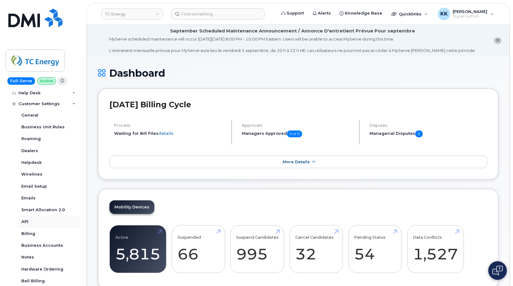
scroll to position [178, 0]
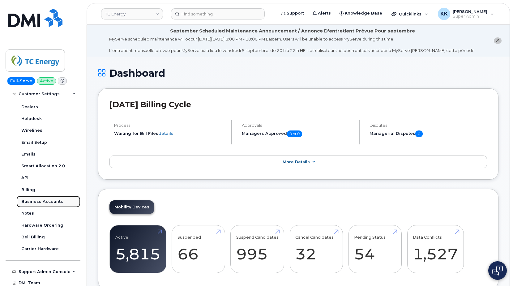
click at [41, 202] on div "Business Accounts" at bounding box center [42, 202] width 42 height 6
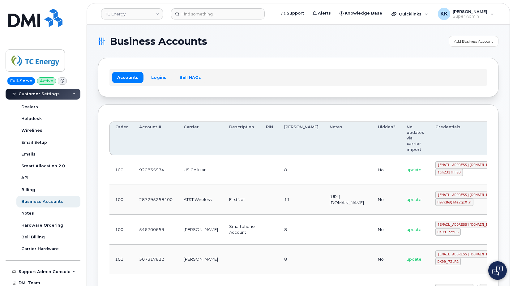
click at [157, 72] on div "Accounts Logins Bell NAGs" at bounding box center [299, 77] width 378 height 16
click at [156, 75] on link "Logins" at bounding box center [159, 77] width 26 height 11
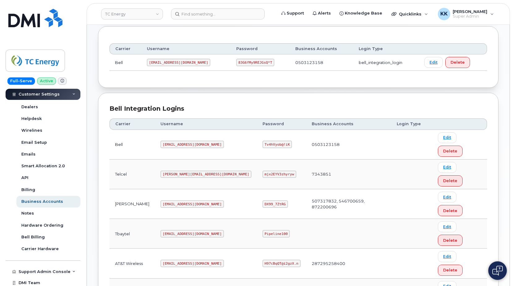
scroll to position [95, 0]
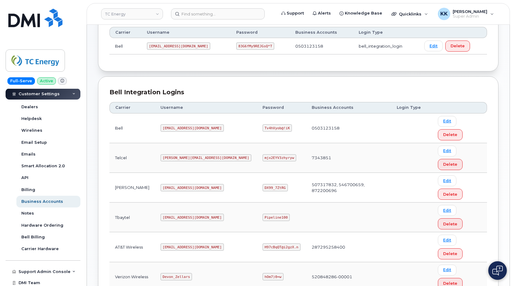
click at [172, 273] on code "Devon_Zellars" at bounding box center [177, 276] width 32 height 7
copy code "Devon_Zellars"
click at [263, 273] on code "hOm7)0=w" at bounding box center [273, 276] width 21 height 7
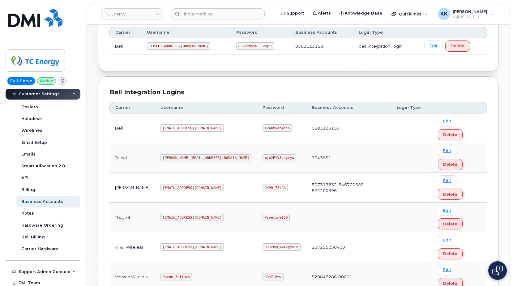
click at [263, 273] on code "hOm7)0=w" at bounding box center [273, 276] width 21 height 7
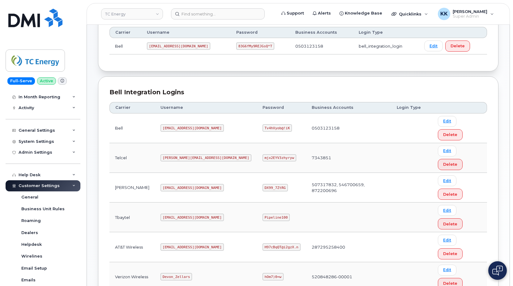
scroll to position [0, 0]
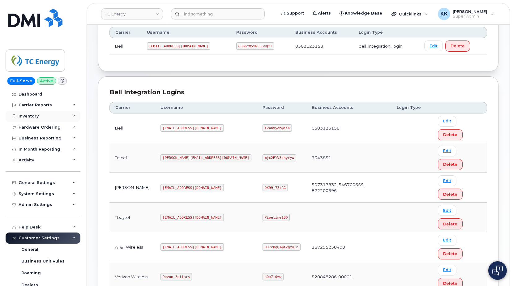
click at [35, 116] on div "Inventory" at bounding box center [29, 116] width 20 height 5
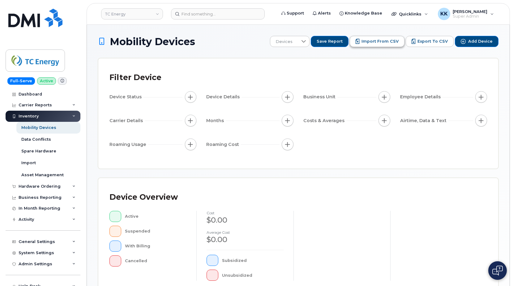
click at [375, 42] on span "Import from CSV" at bounding box center [380, 42] width 37 height 6
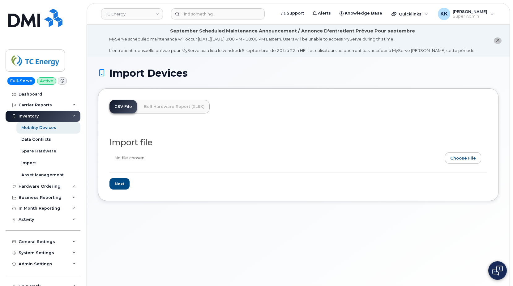
click at [463, 161] on input "file" at bounding box center [296, 160] width 373 height 14
type input "C:\fakepath\TC Energy Verizon Inventory [DATE].csv"
click at [116, 189] on input "Next" at bounding box center [120, 183] width 20 height 11
type input "Loading..."
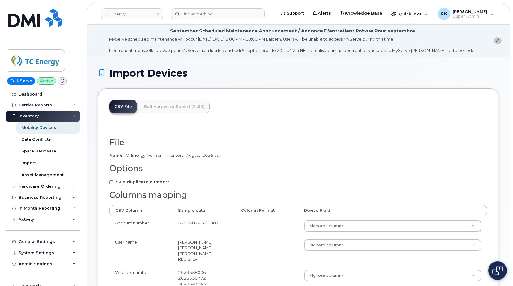
click at [143, 181] on strong "Skip duplicate numbers" at bounding box center [143, 181] width 54 height 5
click at [114, 181] on input "Skip duplicate numbers" at bounding box center [112, 182] width 4 height 4
checkbox input "true"
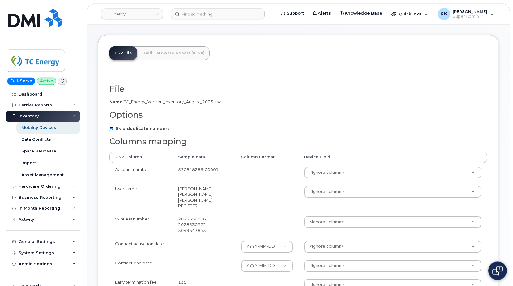
scroll to position [63, 0]
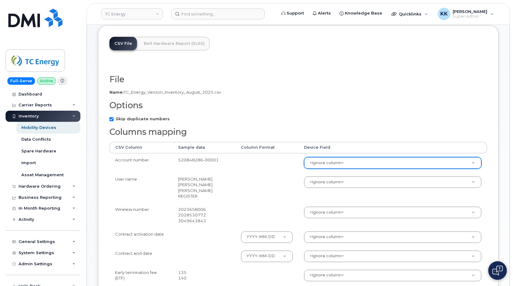
click at [326, 169] on div "<Ignore column>" at bounding box center [393, 163] width 178 height 12
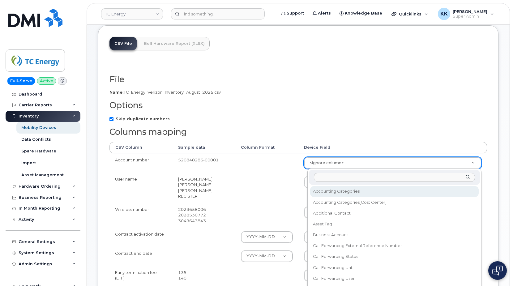
click at [326, 166] on body "TC Energy Support Alerts Knowledge Base Quicklinks Suspend / Cancel Device Chan…" at bounding box center [256, 223] width 513 height 573
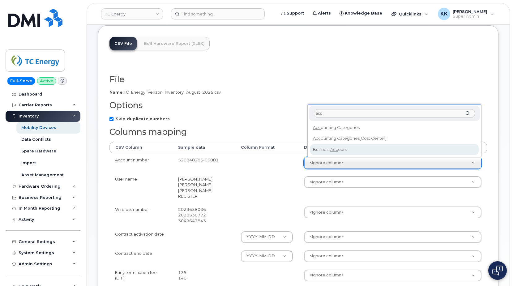
type input "acc"
select select "business_account_id"
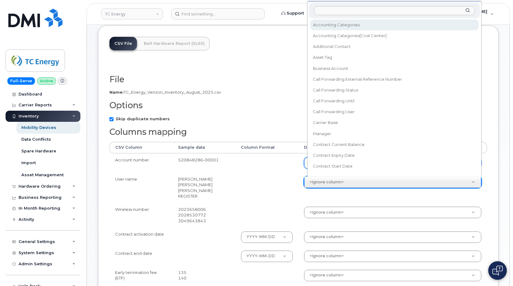
click at [343, 186] on body "TC Energy Support Alerts Knowledge Base Quicklinks Suspend / Cancel Device Chan…" at bounding box center [256, 223] width 513 height 573
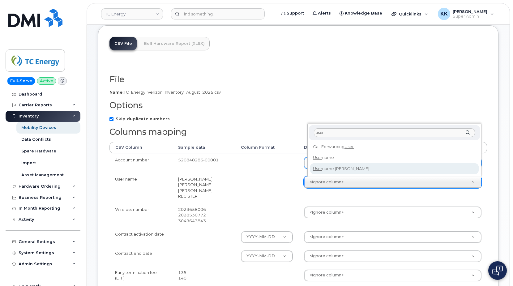
type input "user"
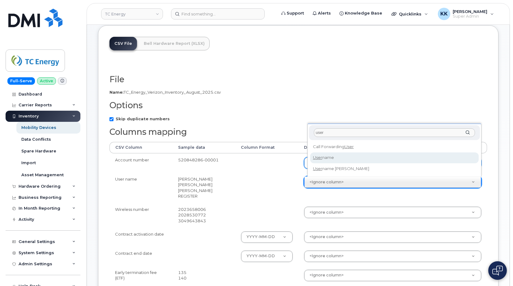
select select "username"
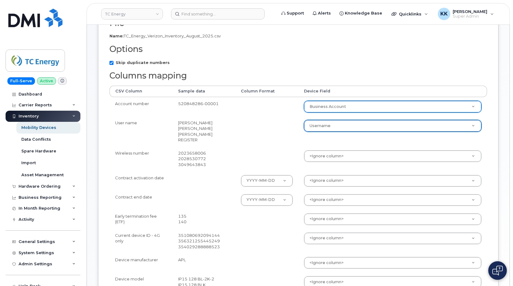
scroll to position [126, 0]
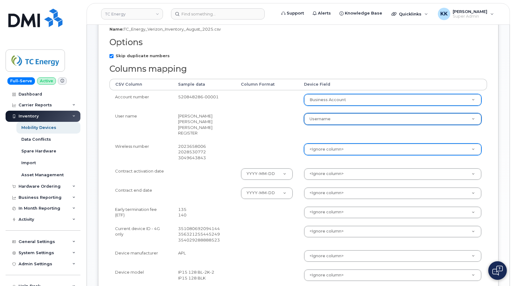
click at [326, 145] on body "TC Energy Support Alerts Knowledge Base Quicklinks Suspend / Cancel Device Chan…" at bounding box center [256, 160] width 513 height 573
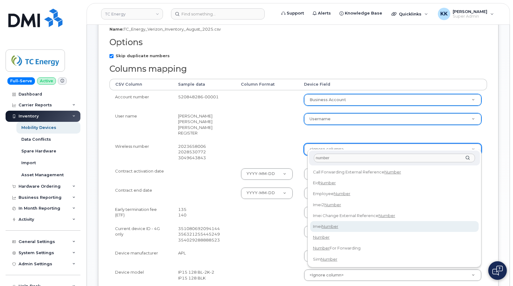
type input "number"
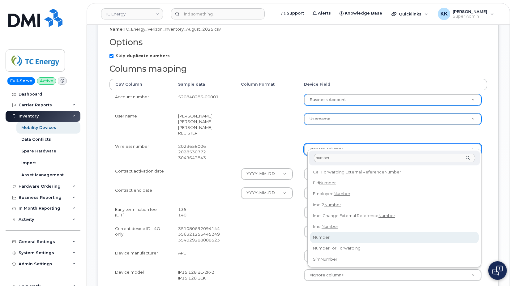
select select "number"
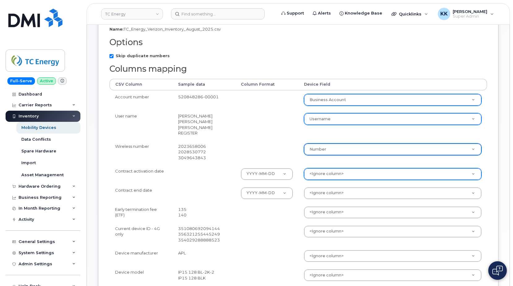
click at [322, 169] on body "TC Energy Support Alerts Knowledge Base Quicklinks Suspend / Cancel Device Chan…" at bounding box center [256, 160] width 513 height 573
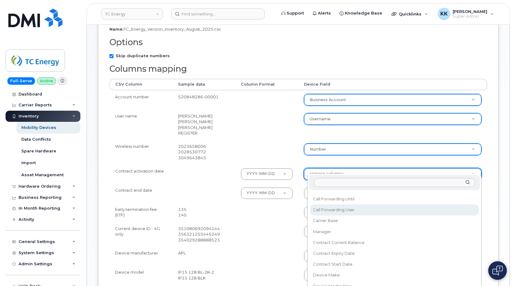
scroll to position [89, 0]
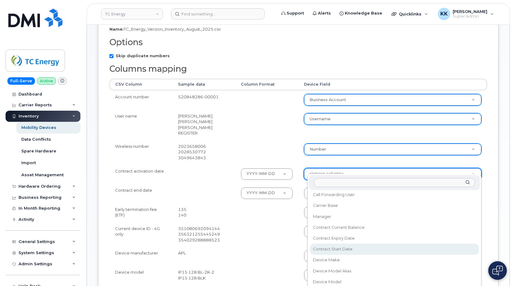
select select "contract_start_date"
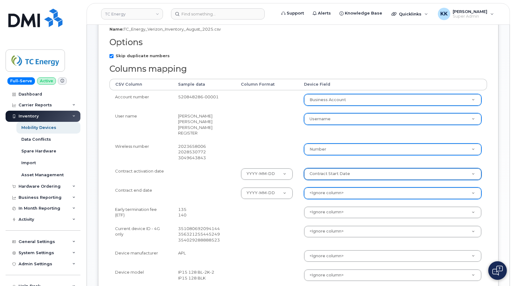
click at [335, 186] on body "TC Energy Support Alerts Knowledge Base Quicklinks Suspend / Cancel Device Chan…" at bounding box center [256, 160] width 513 height 573
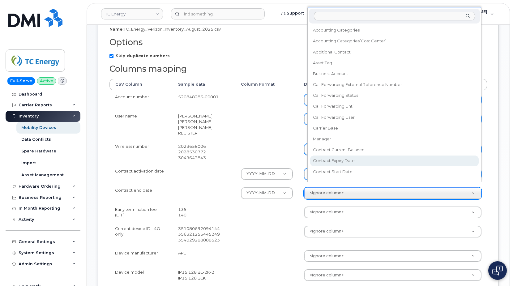
select select "contract_expiry_date"
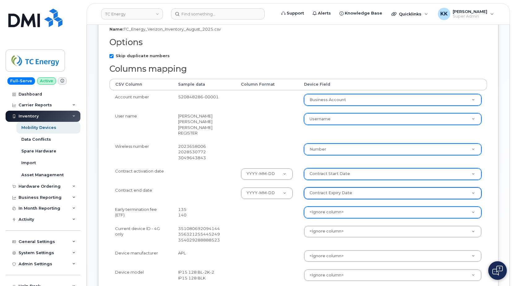
click at [333, 205] on body "TC Energy Support Alerts Knowledge Base Quicklinks Suspend / Cancel Device Chan…" at bounding box center [256, 160] width 513 height 573
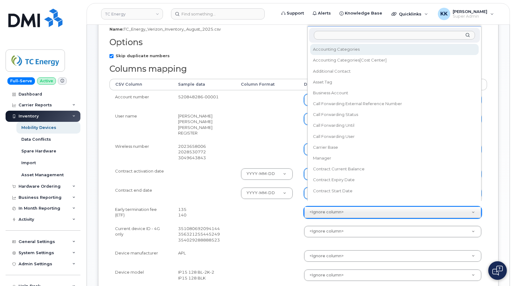
scroll to position [6, 0]
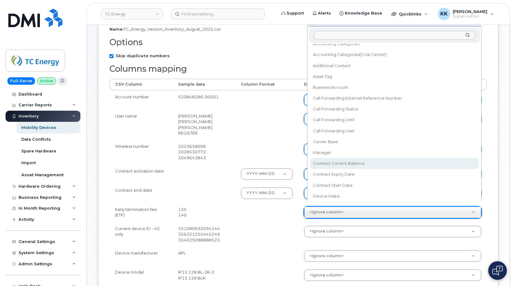
select select "contract_current_balance"
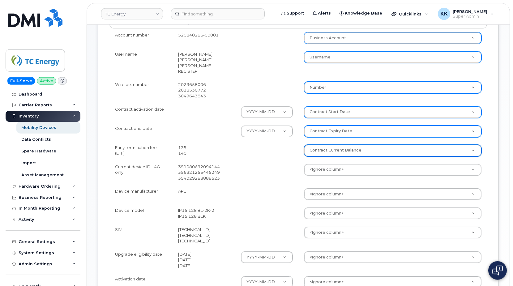
scroll to position [189, 0]
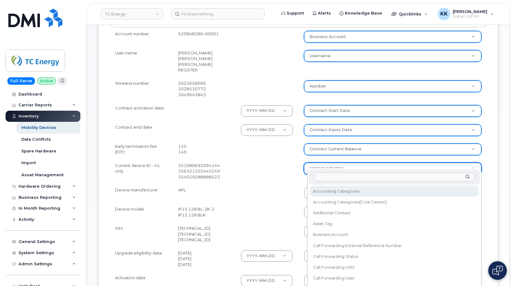
click at [318, 163] on body "TC Energy Support Alerts Knowledge Base Quicklinks Suspend / Cancel Device Chan…" at bounding box center [256, 97] width 513 height 573
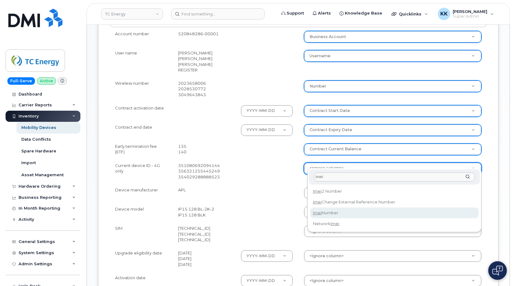
type input "imei"
select select "imei_number"
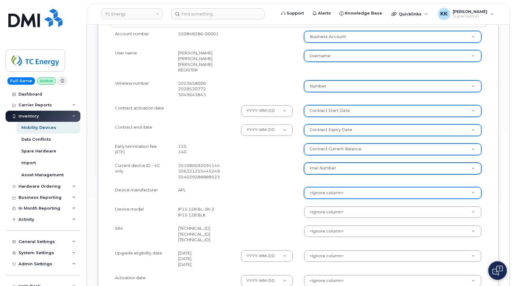
click at [325, 186] on body "TC Energy Support Alerts Knowledge Base Quicklinks Suspend / Cancel Device Chan…" at bounding box center [256, 97] width 513 height 573
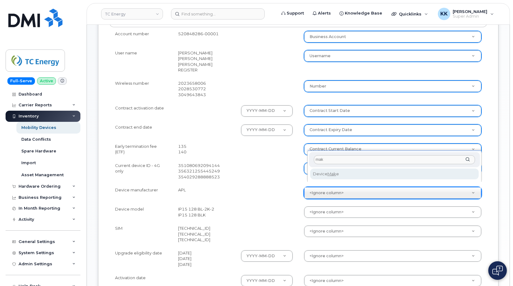
type input "mak"
select select "device_make_id"
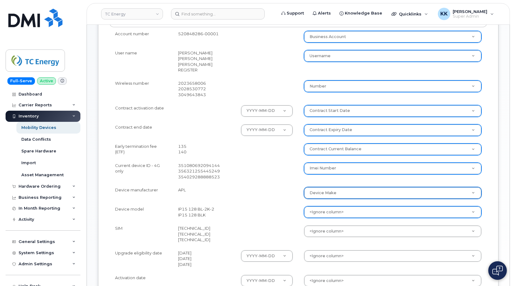
click at [328, 205] on body "TC Energy Support Alerts Knowledge Base Quicklinks Suspend / Cancel Device Chan…" at bounding box center [256, 97] width 513 height 573
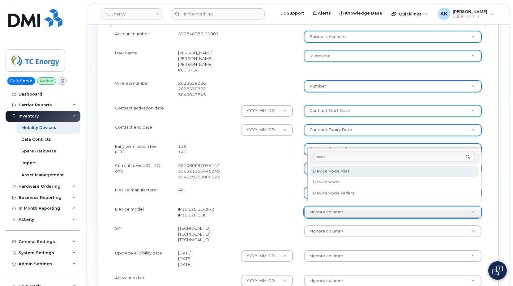
type input "model"
select select "device_model_alias"
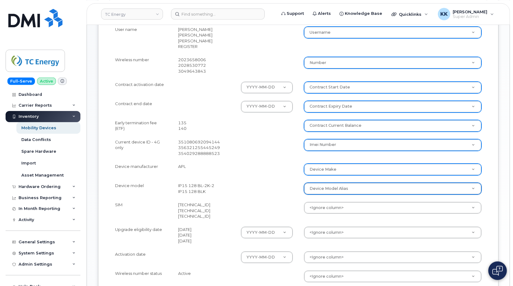
scroll to position [221, 0]
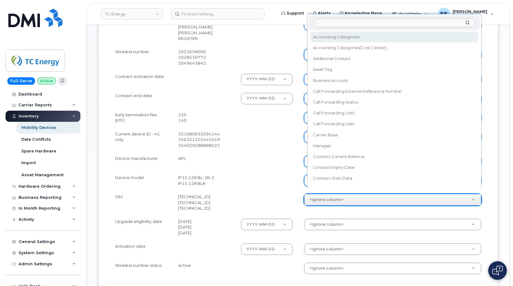
click at [323, 192] on body "TC Energy Support Alerts Knowledge Base Quicklinks Suspend / Cancel Device Chan…" at bounding box center [256, 65] width 513 height 573
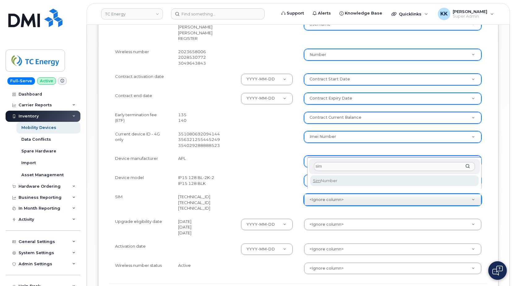
type input "sim"
select select "sim_number"
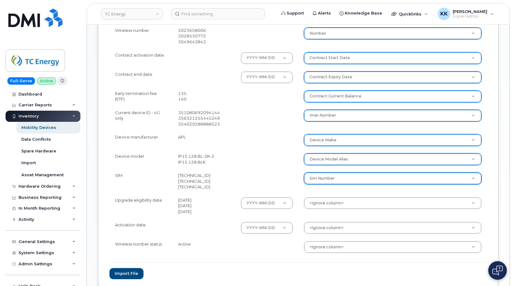
scroll to position [282, 0]
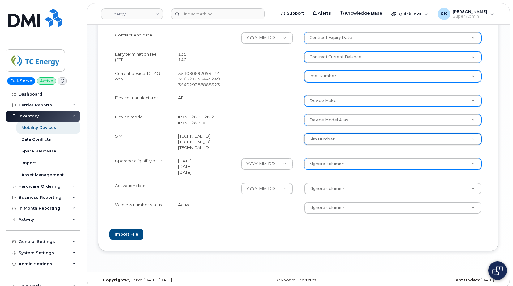
click at [320, 161] on body "TC Energy Support Alerts Knowledge Base Quicklinks Suspend / Cancel Device Chan…" at bounding box center [256, 4] width 513 height 573
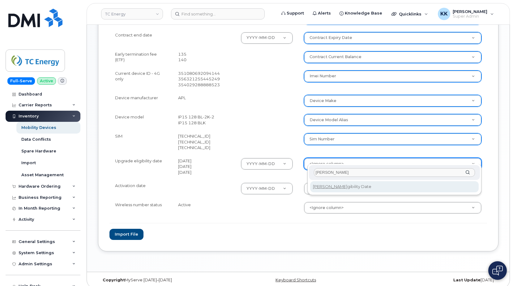
type input "eli"
select select "eligibility_date"
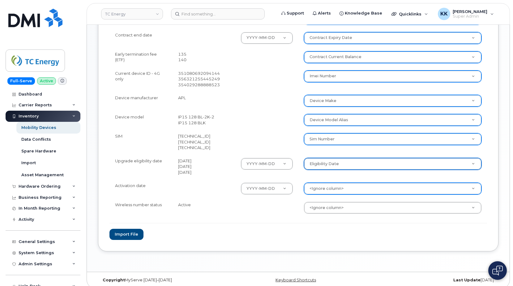
click at [325, 182] on body "TC Energy Support Alerts Knowledge Base Quicklinks Suspend / Cancel Device Chan…" at bounding box center [256, 4] width 513 height 573
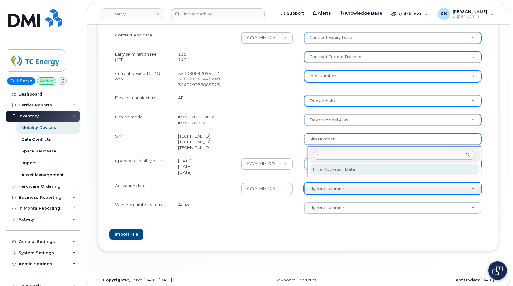
type input "ini"
select select "initial_activation_date"
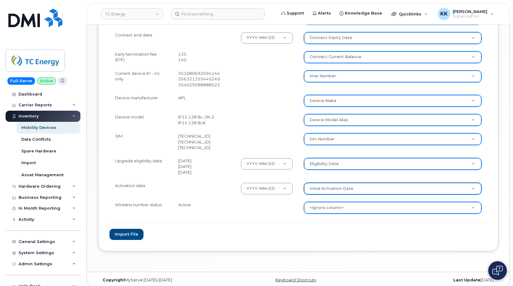
click at [326, 201] on body "TC Energy Support Alerts Knowledge Base Quicklinks Suspend / Cancel Device Chan…" at bounding box center [256, 4] width 513 height 573
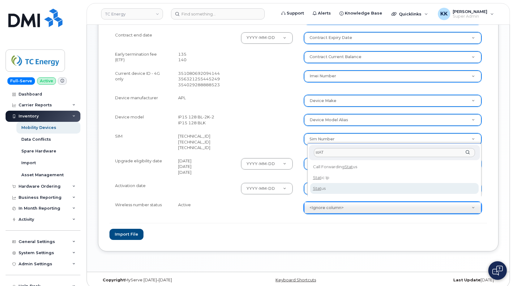
type input "stAT"
click at [321, 196] on div "stAT Call Forwarding Stat us Stat ic Ip Stat us" at bounding box center [395, 170] width 174 height 53
select select "status"
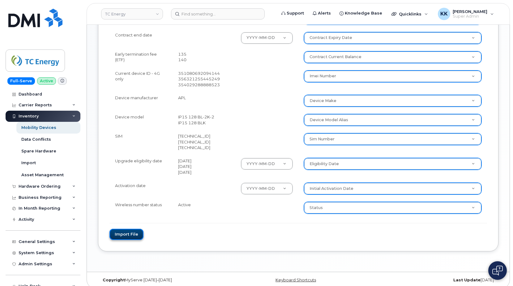
click at [136, 229] on button "Import file" at bounding box center [127, 234] width 34 height 11
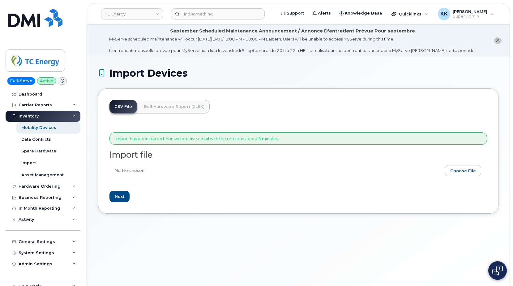
click at [463, 174] on input "file" at bounding box center [296, 172] width 373 height 14
type input "C:\fakepath\TC Energy Verizon Inventory [DATE].csv"
click at [121, 197] on input "Next" at bounding box center [120, 196] width 20 height 11
type input "Loading..."
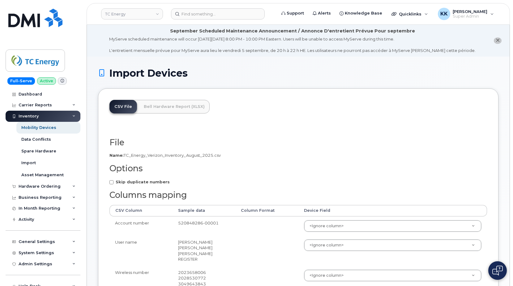
click at [132, 181] on strong "Skip duplicate numbers" at bounding box center [143, 181] width 54 height 5
click at [114, 181] on input "Skip duplicate numbers" at bounding box center [112, 182] width 4 height 4
checkbox input "true"
click at [332, 228] on body "TC Energy Support Alerts Knowledge Base Quicklinks Suspend / Cancel Device Chan…" at bounding box center [256, 286] width 513 height 573
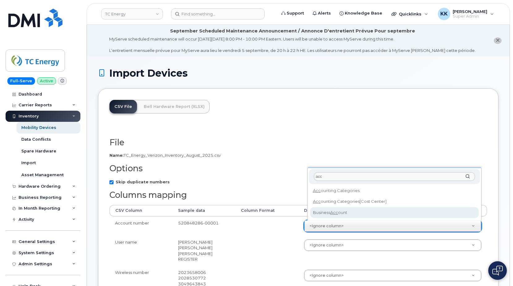
type input "acc"
select select "business_account_id"
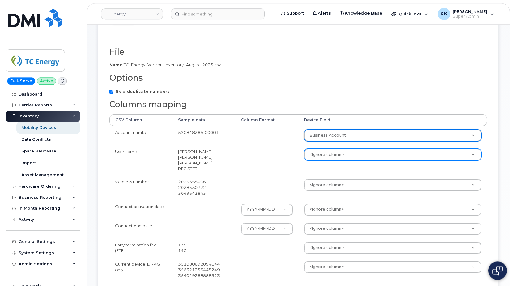
scroll to position [95, 0]
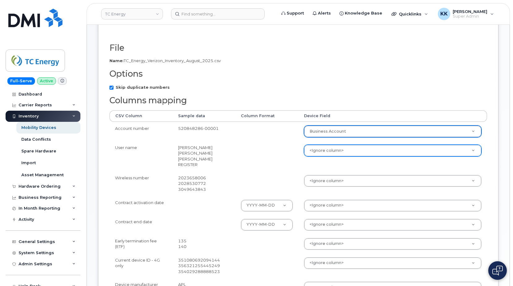
click at [325, 153] on body "TC Energy Support Alerts Knowledge Base Quicklinks Suspend / Cancel Device Chan…" at bounding box center [256, 191] width 513 height 573
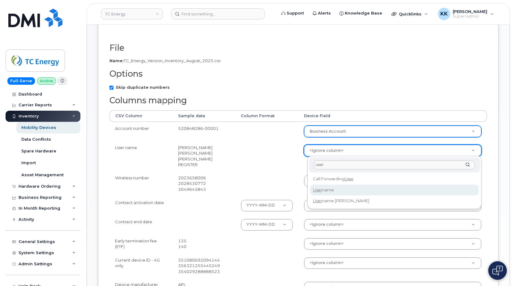
type input "user"
select select "username"
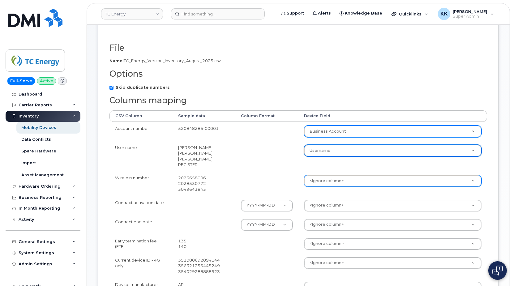
click at [334, 175] on body "TC Energy Support Alerts Knowledge Base Quicklinks Suspend / Cancel Device Chan…" at bounding box center [256, 191] width 513 height 573
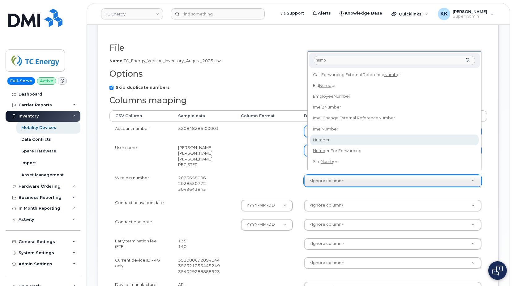
type input "numb"
select select "number"
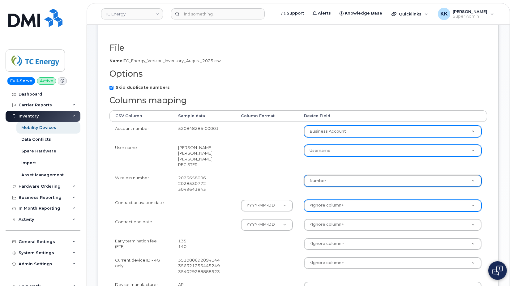
click at [332, 202] on body "TC Energy Support Alerts Knowledge Base Quicklinks Suspend / Cancel Device Chan…" at bounding box center [256, 191] width 513 height 573
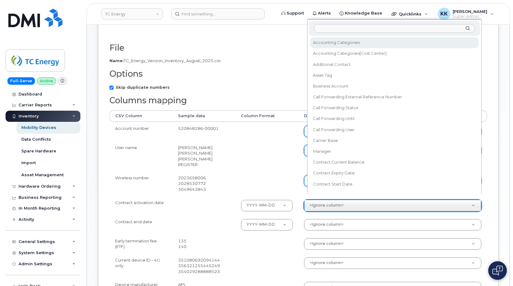
scroll to position [6, 0]
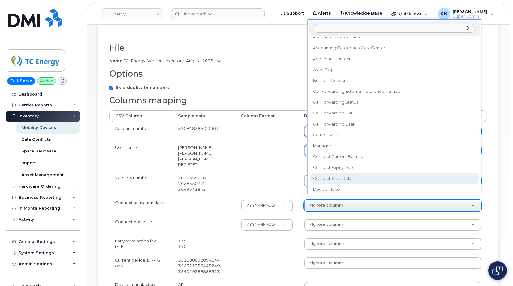
select select "contract_start_date"
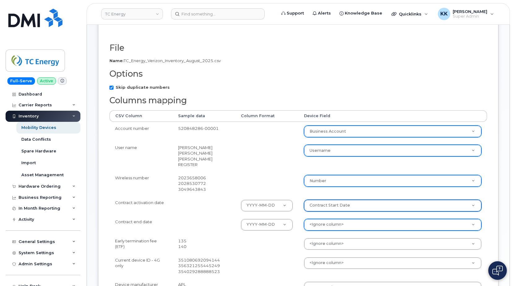
click at [333, 220] on body "TC Energy Support Alerts Knowledge Base Quicklinks Suspend / Cancel Device Chan…" at bounding box center [256, 191] width 513 height 573
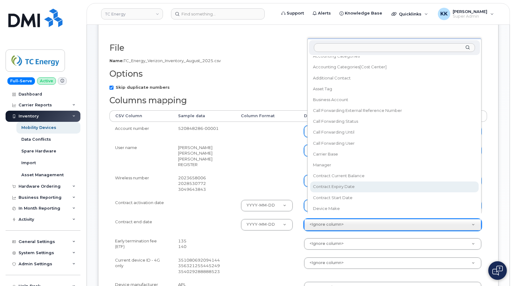
select select "contract_expiry_date"
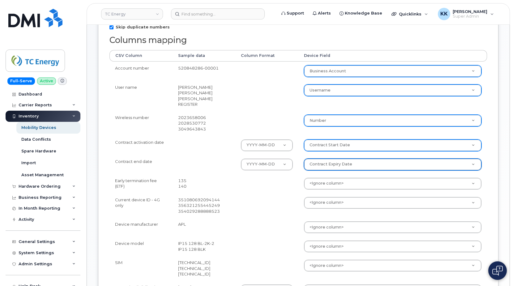
scroll to position [158, 0]
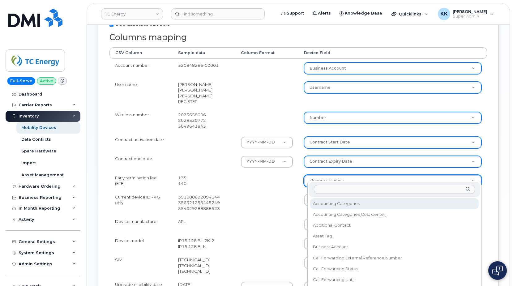
click at [315, 177] on body "TC Energy Support Alerts Knowledge Base Quicklinks Suspend / Cancel Device Chan…" at bounding box center [256, 128] width 513 height 573
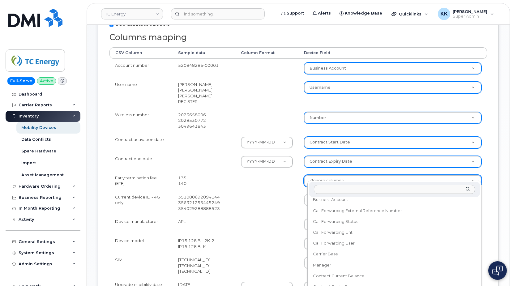
scroll to position [59, 0]
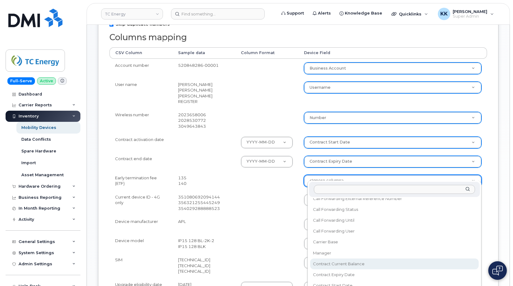
select select "contract_current_balance"
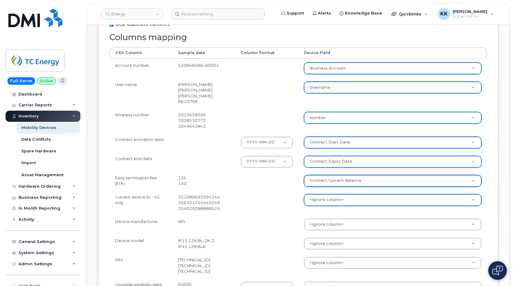
click at [326, 196] on body "TC Energy Support Alerts Knowledge Base Quicklinks Suspend / Cancel Device Chan…" at bounding box center [256, 128] width 513 height 573
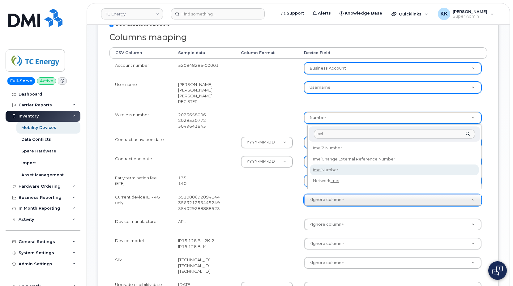
type input "imei"
select select "imei_number"
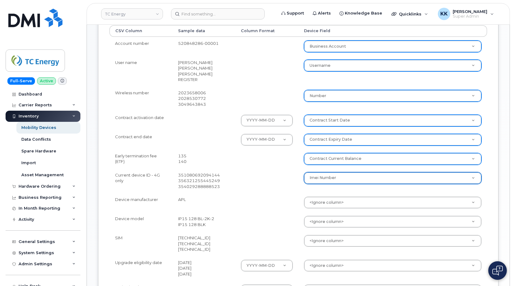
scroll to position [189, 0]
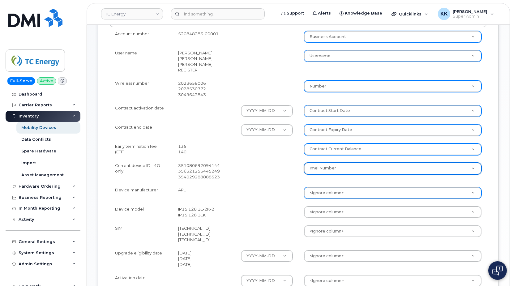
click at [329, 187] on body "TC Energy Support Alerts Knowledge Base Quicklinks Suspend / Cancel Device Chan…" at bounding box center [256, 97] width 513 height 573
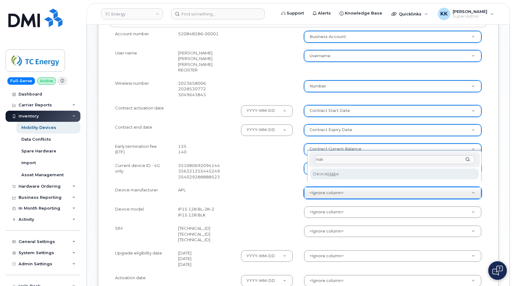
type input "mak"
select select "device_make_id"
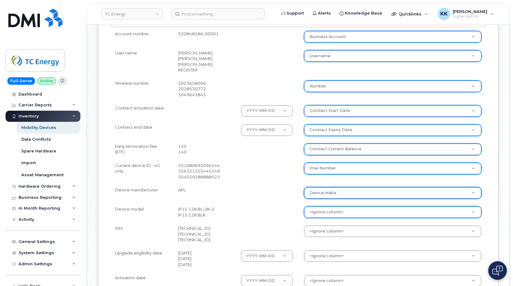
click at [318, 206] on body "TC Energy Support Alerts Knowledge Base Quicklinks Suspend / Cancel Device Chan…" at bounding box center [256, 97] width 513 height 573
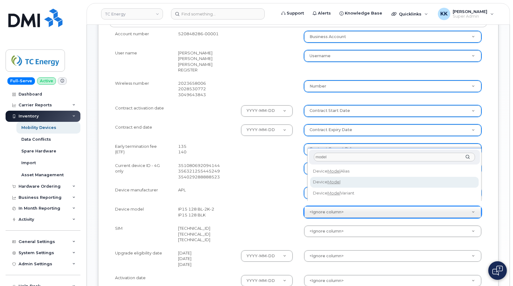
type input "model"
select select "device_model_alias"
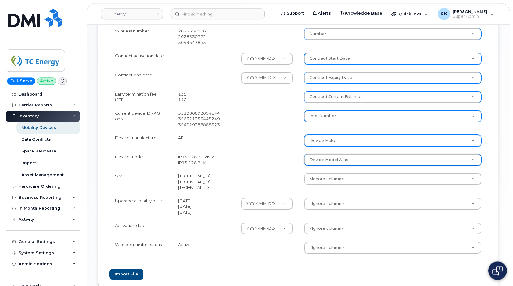
scroll to position [253, 0]
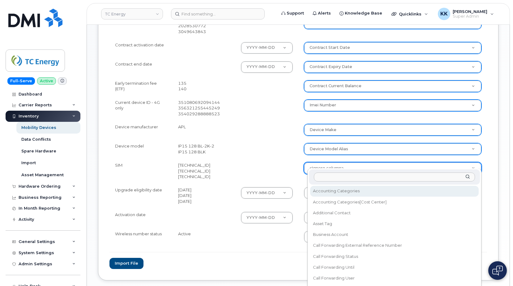
click at [315, 164] on body "TC Energy Support Alerts Knowledge Base Quicklinks Suspend / Cancel Device Chan…" at bounding box center [256, 33] width 513 height 573
type input "sim"
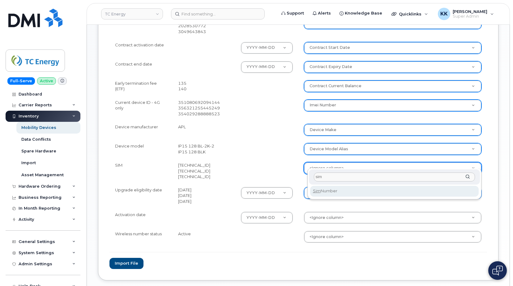
select select "sim_number"
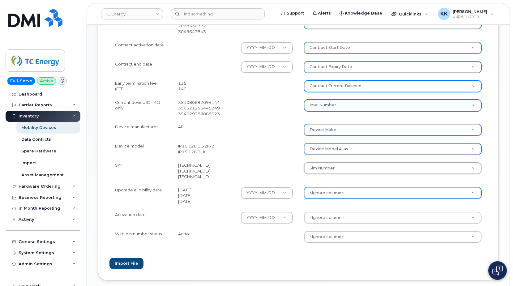
click at [330, 188] on body "TC Energy Support Alerts Knowledge Base Quicklinks Suspend / Cancel Device Chan…" at bounding box center [256, 33] width 513 height 573
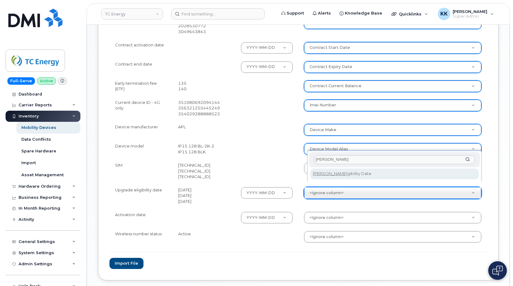
type input "eli"
select select "eligibility_date"
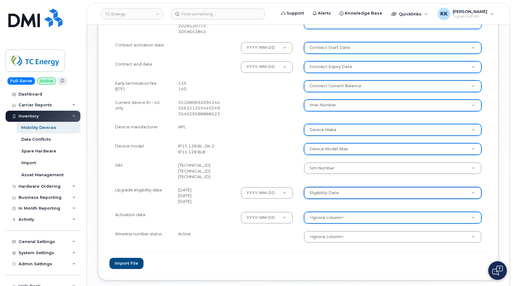
click at [326, 213] on body "TC Energy Support Alerts Knowledge Base Quicklinks Suspend / Cancel Device Chan…" at bounding box center [256, 33] width 513 height 573
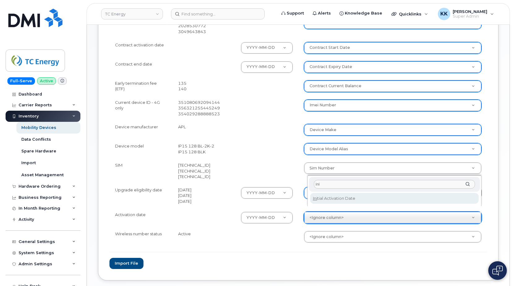
type input "ini"
select select "initial_activation_date"
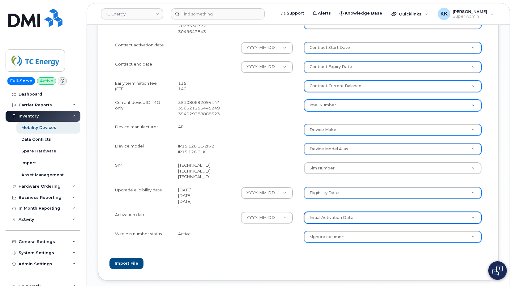
click at [318, 229] on body "TC Energy Support Alerts Knowledge Base Quicklinks Suspend / Cancel Device Chan…" at bounding box center [256, 33] width 513 height 573
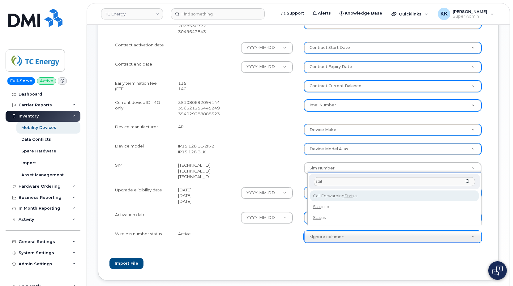
type input "stat"
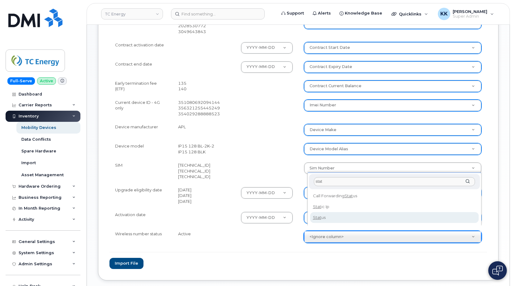
select select "status"
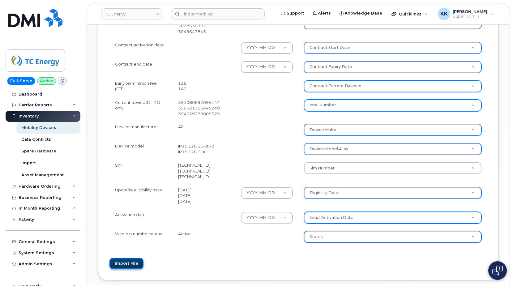
click at [140, 261] on button "Import file" at bounding box center [127, 263] width 34 height 11
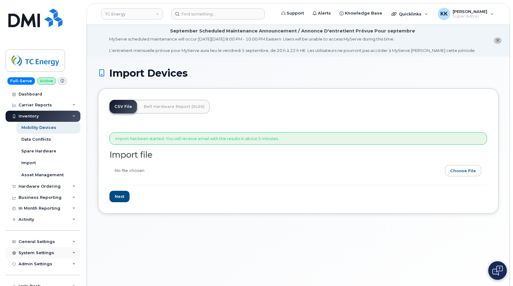
scroll to position [61, 0]
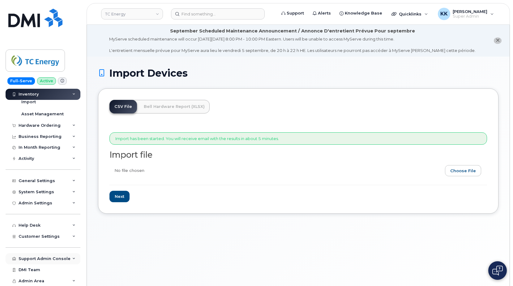
click at [39, 259] on div "Support Admin Console" at bounding box center [45, 259] width 52 height 5
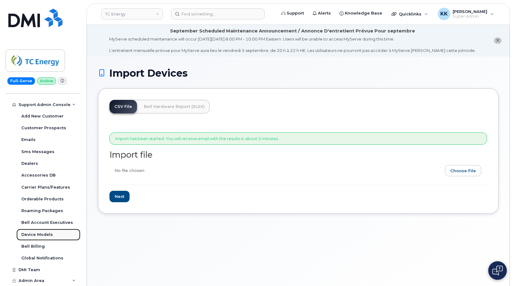
click at [41, 235] on div "Device Models" at bounding box center [37, 235] width 32 height 6
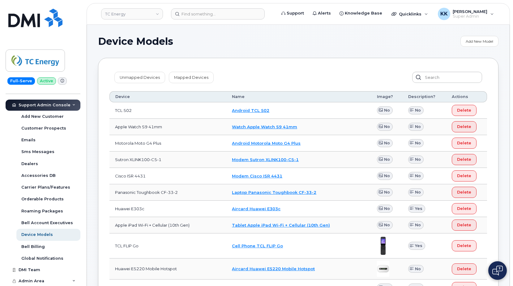
click at [139, 71] on div "Unmapped Devices Mapped Devices" at bounding box center [299, 77] width 378 height 16
click at [140, 78] on link "Unmapped Devices" at bounding box center [139, 77] width 51 height 11
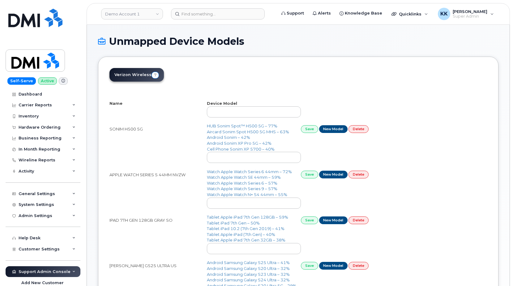
select select "25"
